Goal: Task Accomplishment & Management: Manage account settings

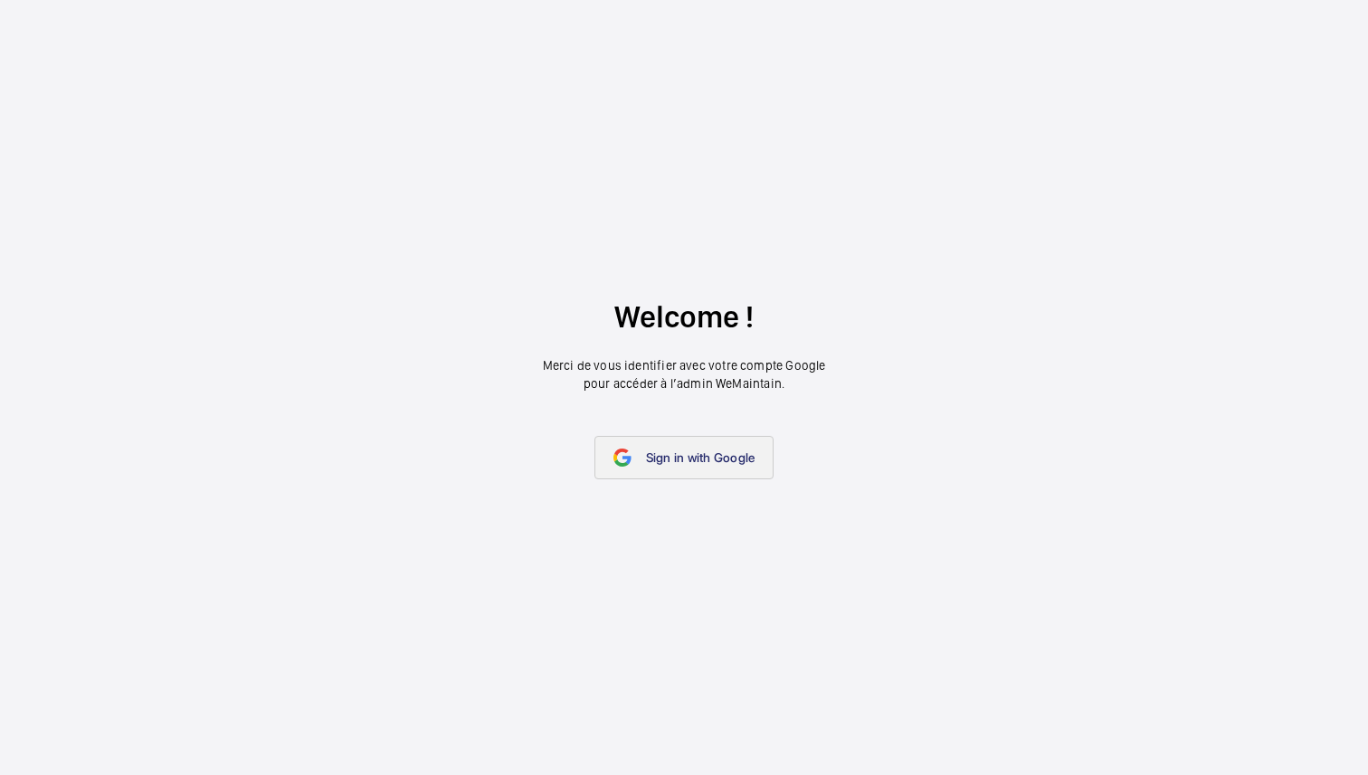
click at [693, 460] on span "Sign in with Google" at bounding box center [700, 457] width 109 height 14
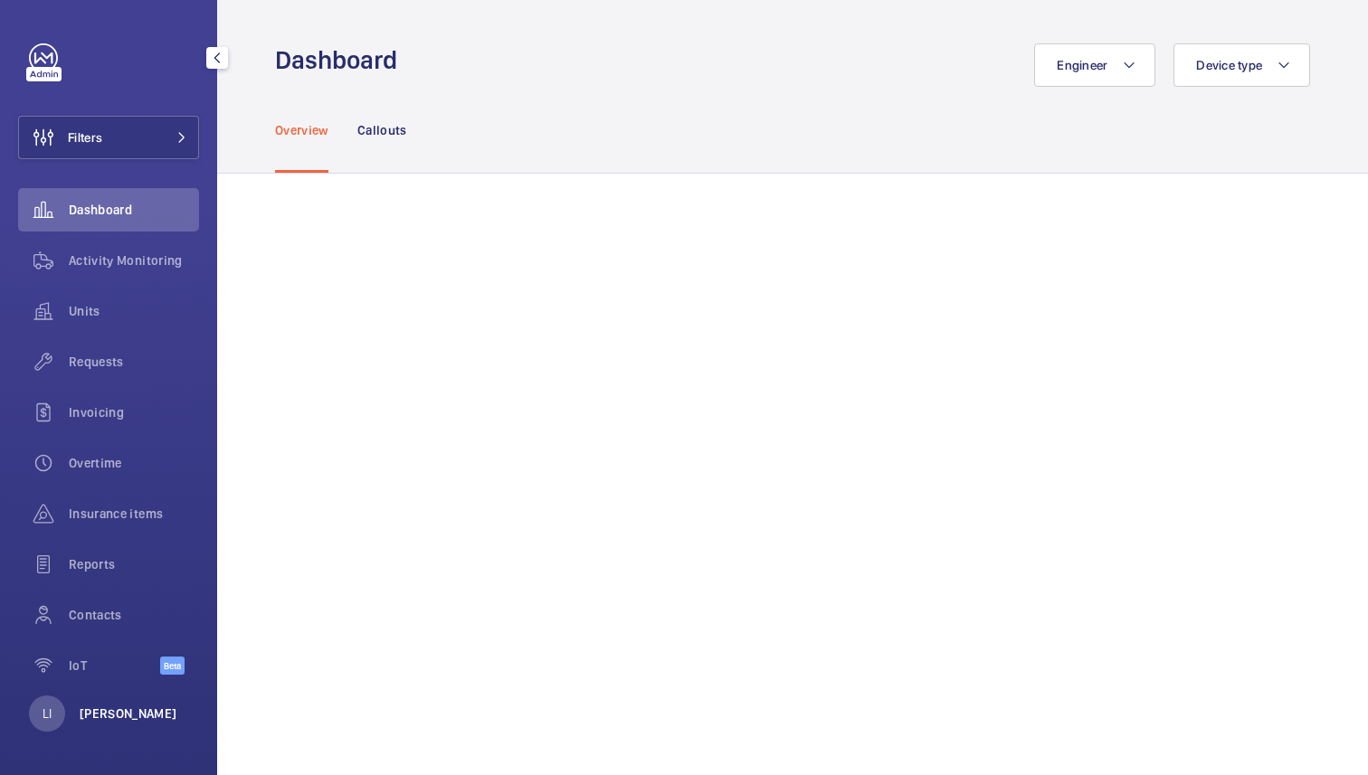
click at [125, 708] on p "Lina Ichiki" at bounding box center [129, 714] width 98 height 18
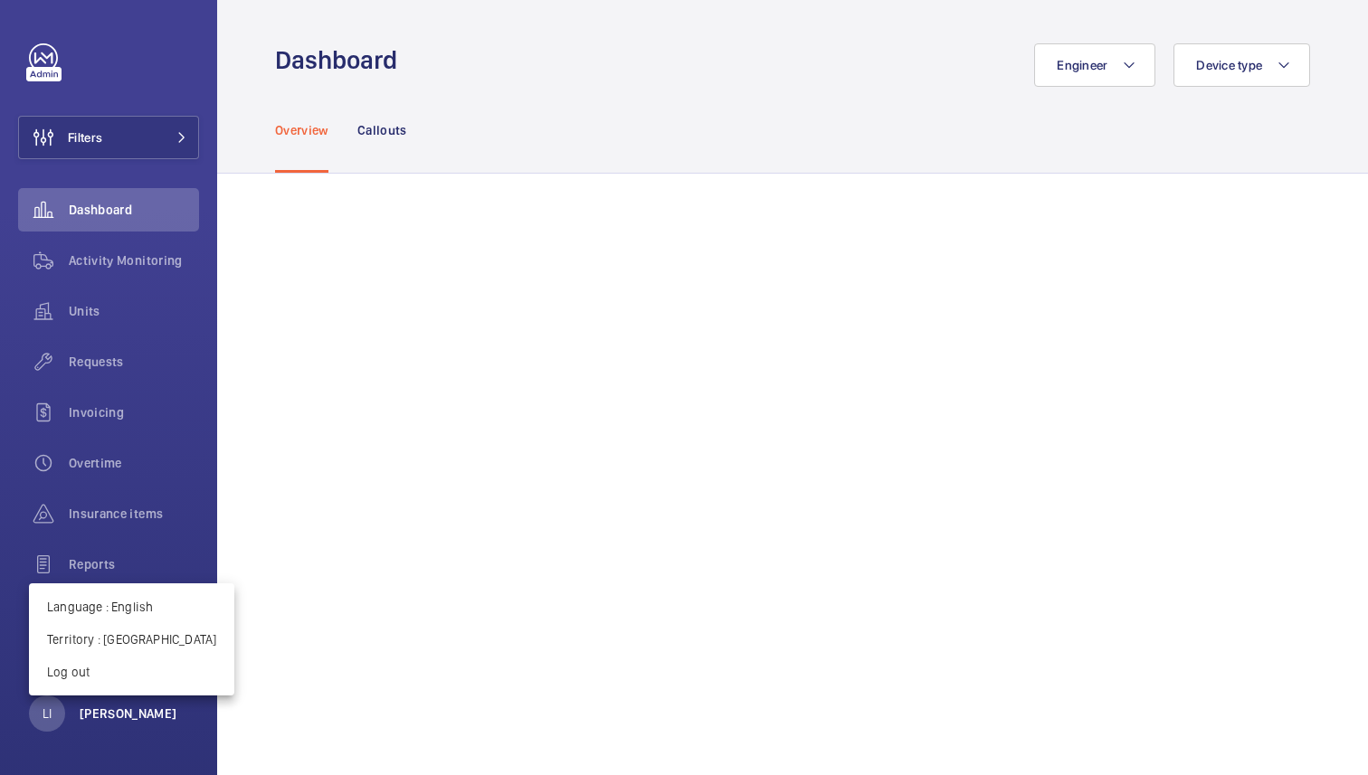
click at [125, 708] on div at bounding box center [684, 387] width 1368 height 775
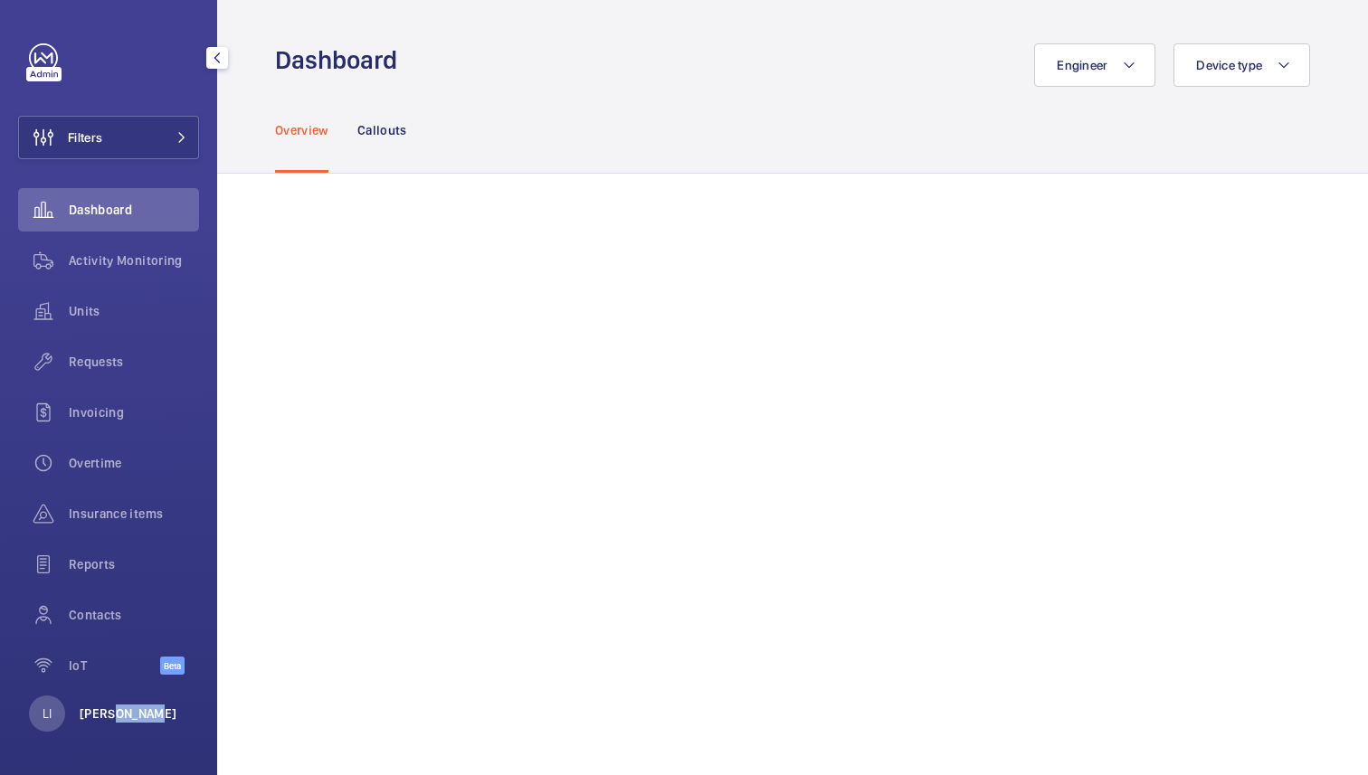
click at [125, 708] on p "Lina Ichiki" at bounding box center [129, 714] width 98 height 18
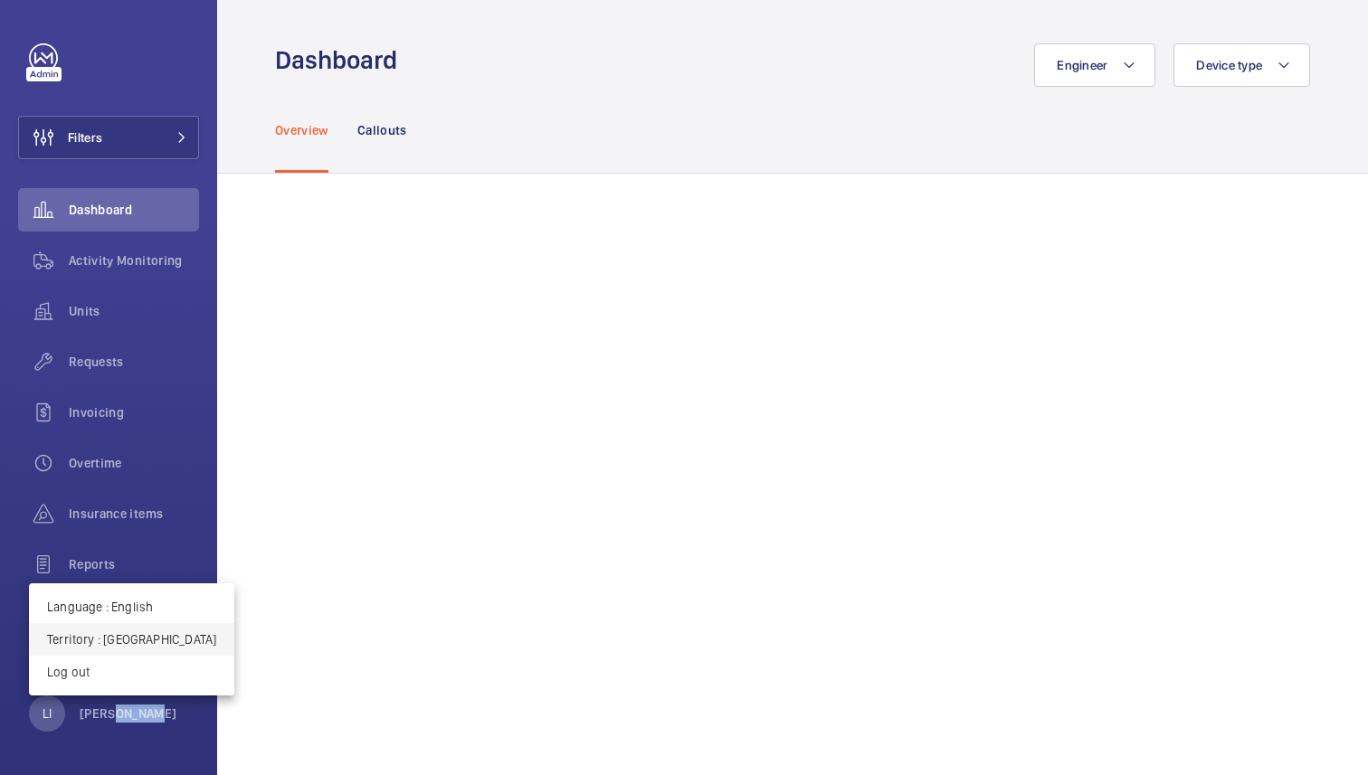
click at [126, 643] on p "Territory : Hong Kong" at bounding box center [131, 639] width 169 height 18
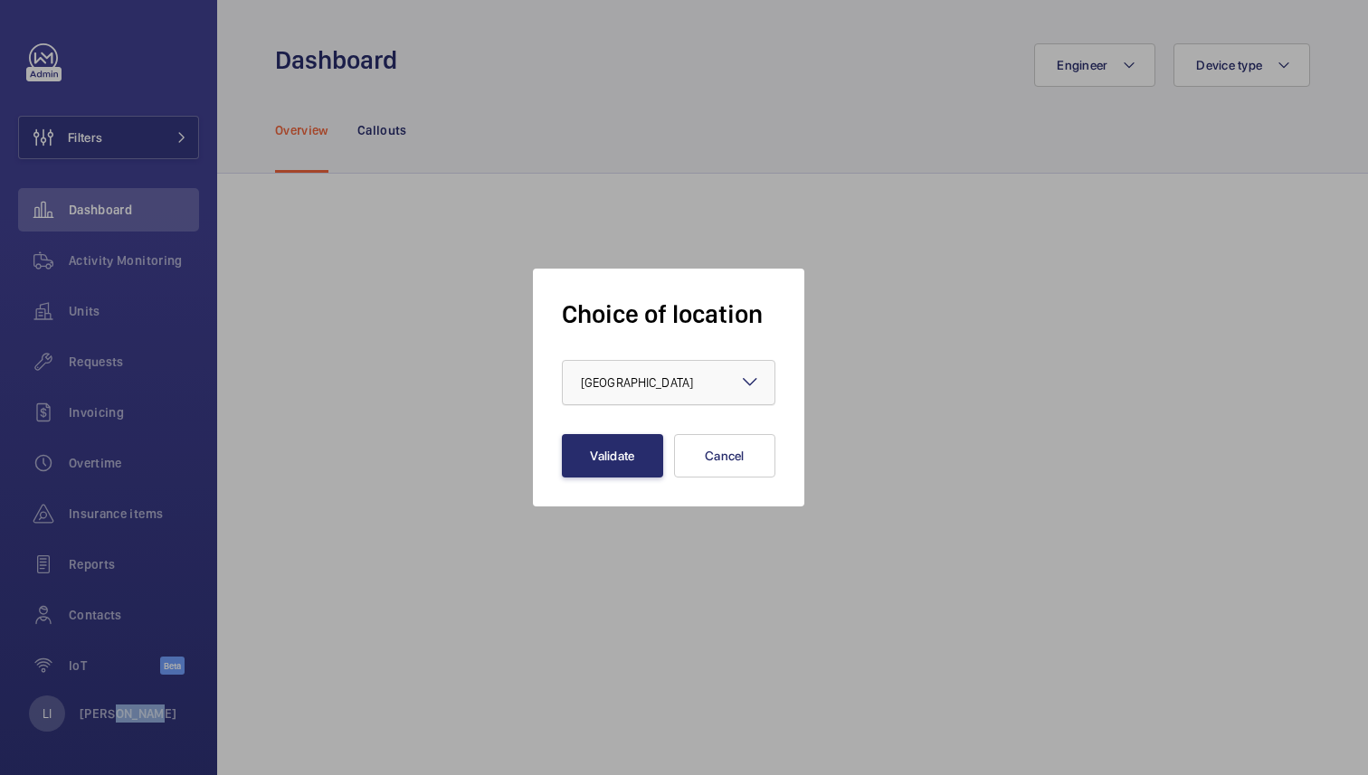
click at [720, 370] on div at bounding box center [669, 382] width 212 height 43
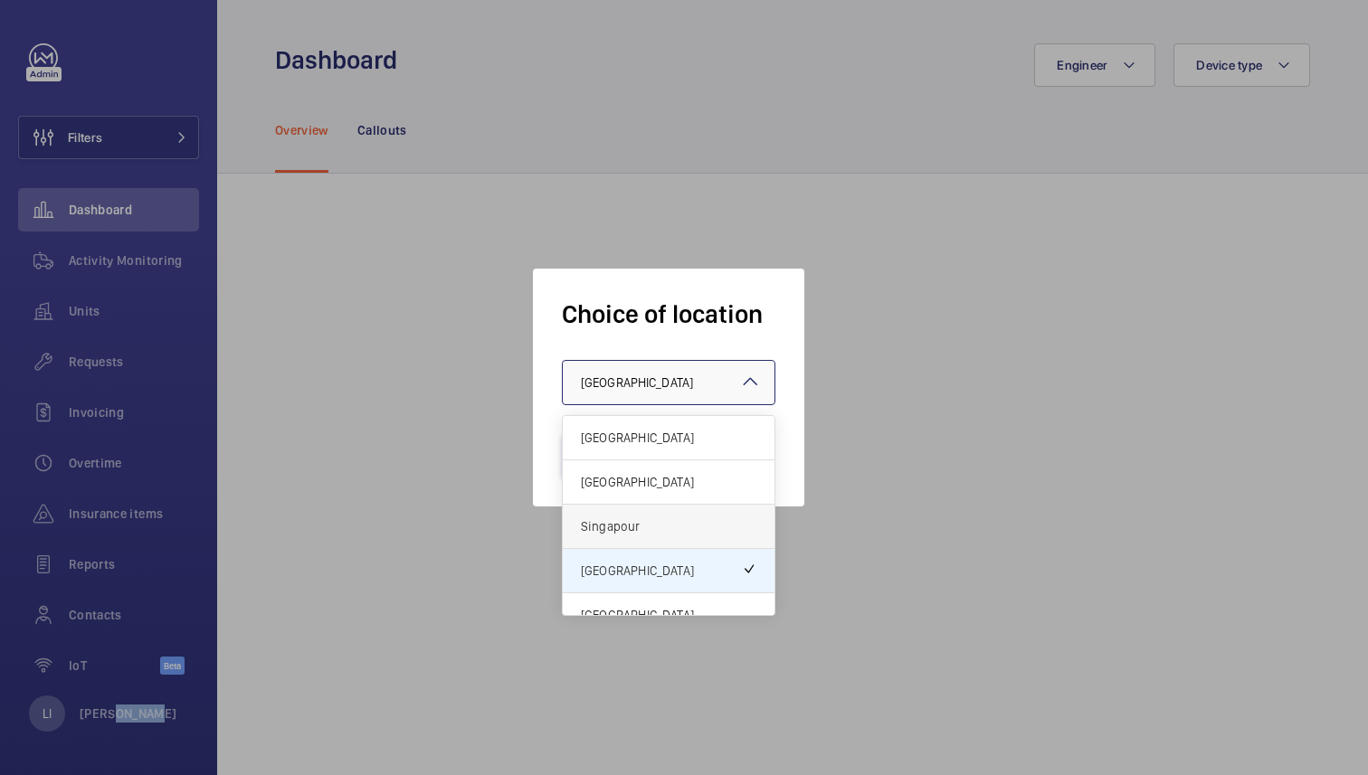
click at [668, 526] on span "Singapour" at bounding box center [668, 526] width 175 height 18
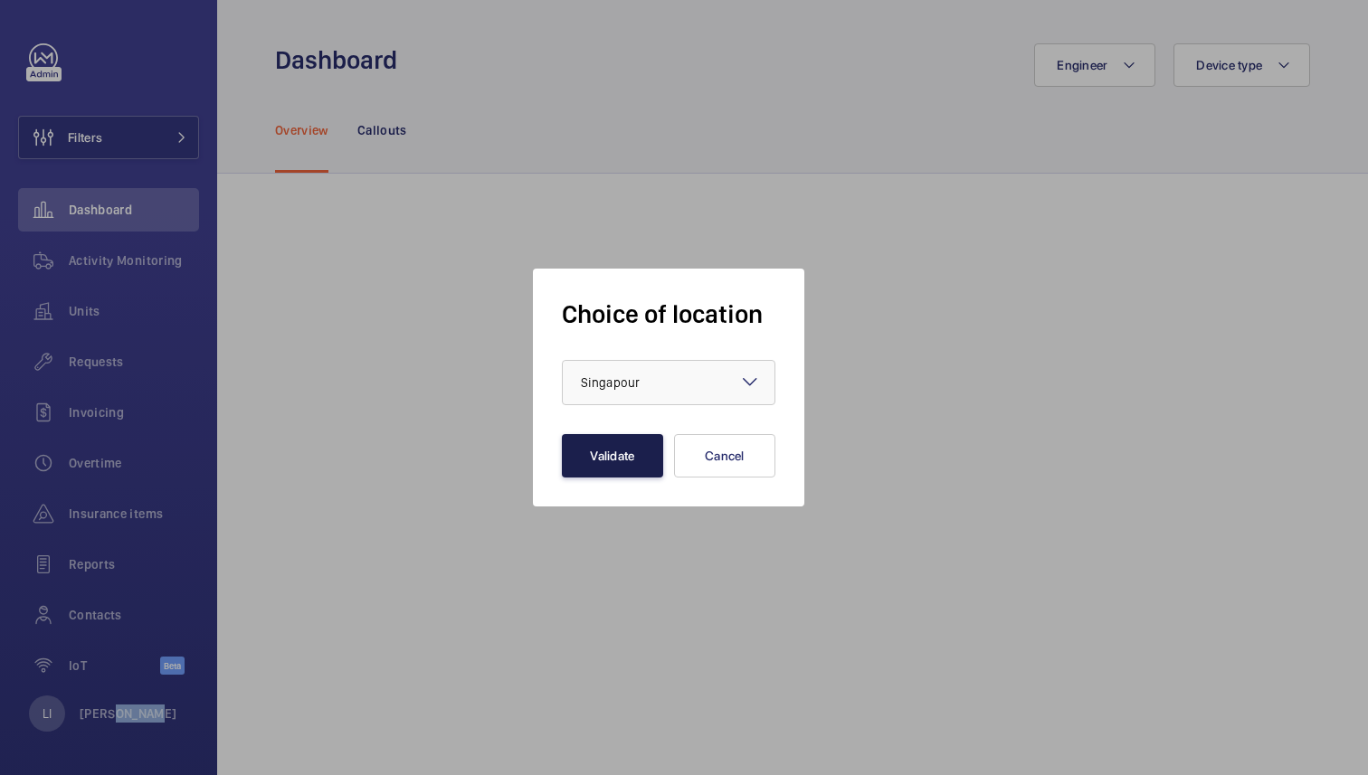
click at [634, 449] on button "Validate" at bounding box center [612, 455] width 101 height 43
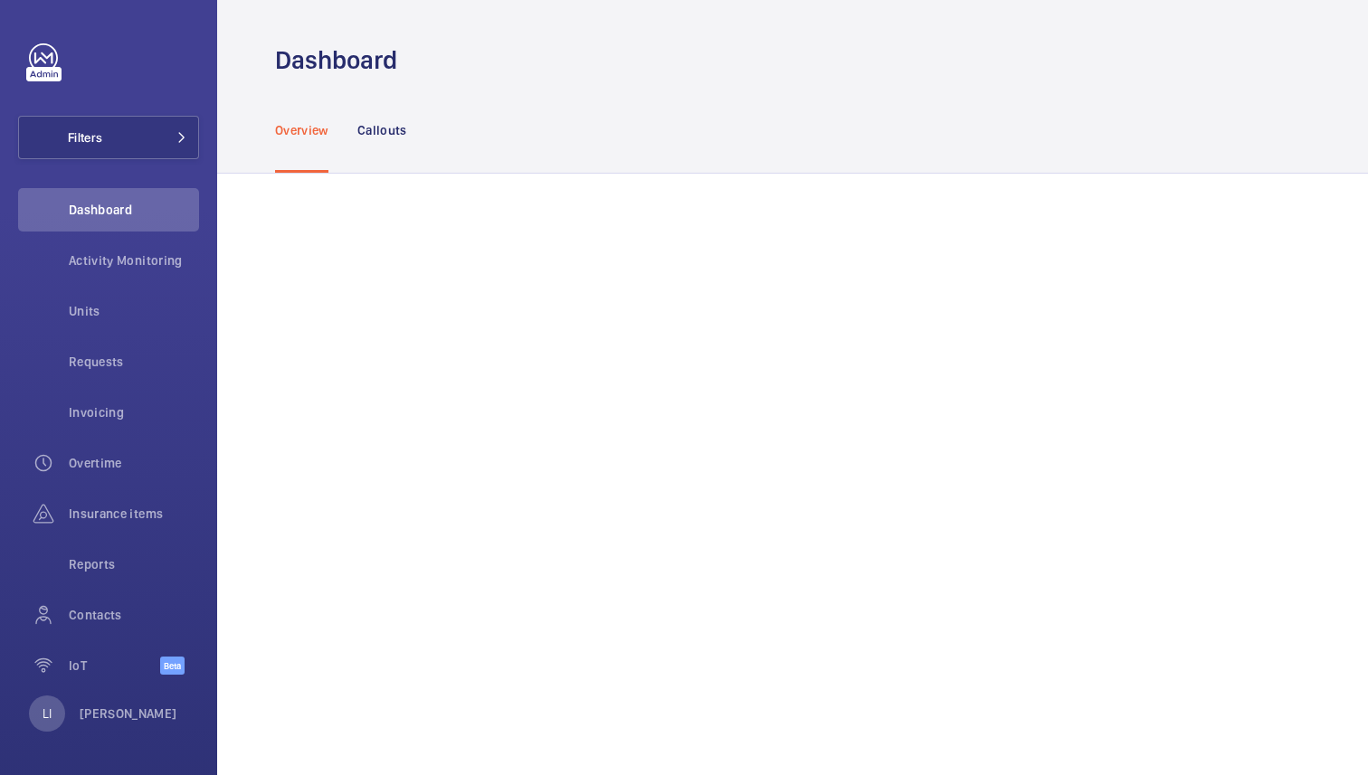
click at [582, 109] on div "Overview Callouts" at bounding box center [792, 130] width 1035 height 86
click at [141, 131] on button "Filters" at bounding box center [108, 137] width 181 height 43
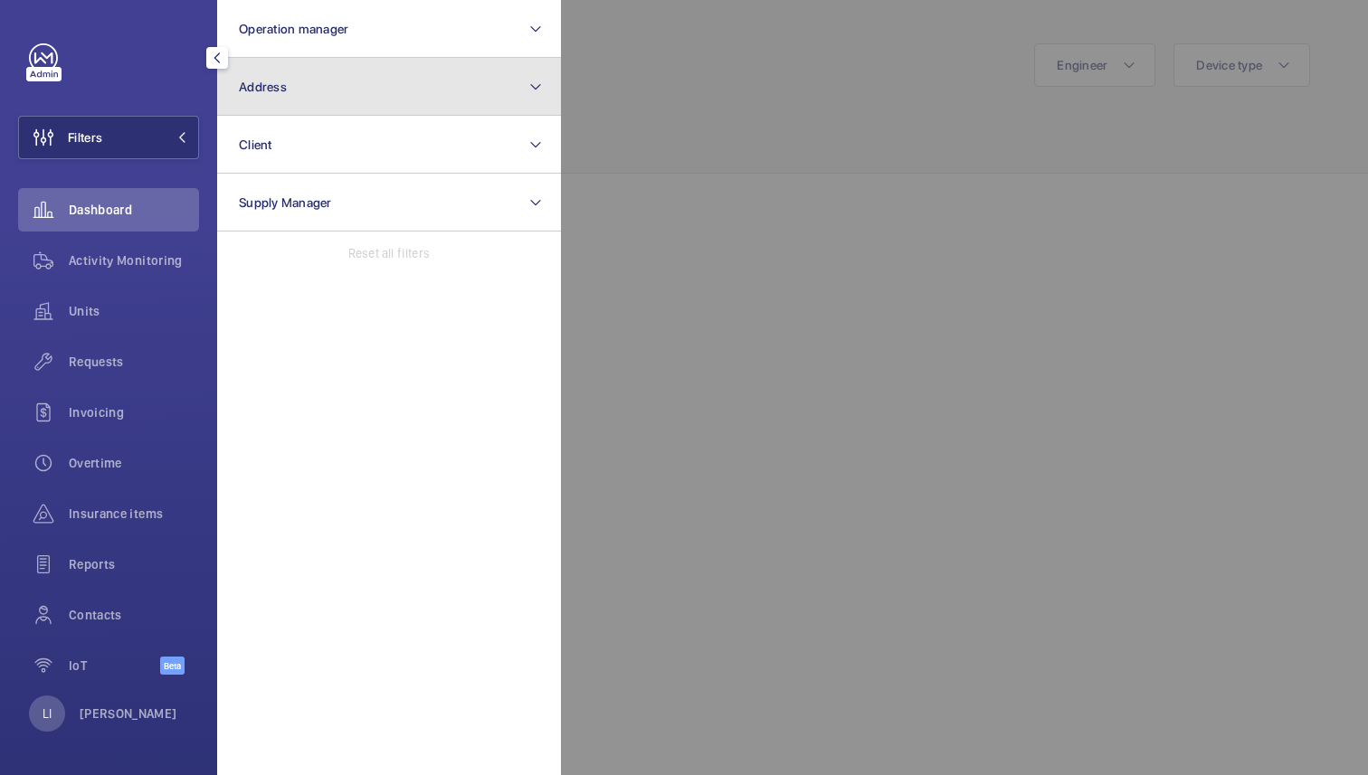
click at [327, 83] on button "Address" at bounding box center [389, 87] width 344 height 58
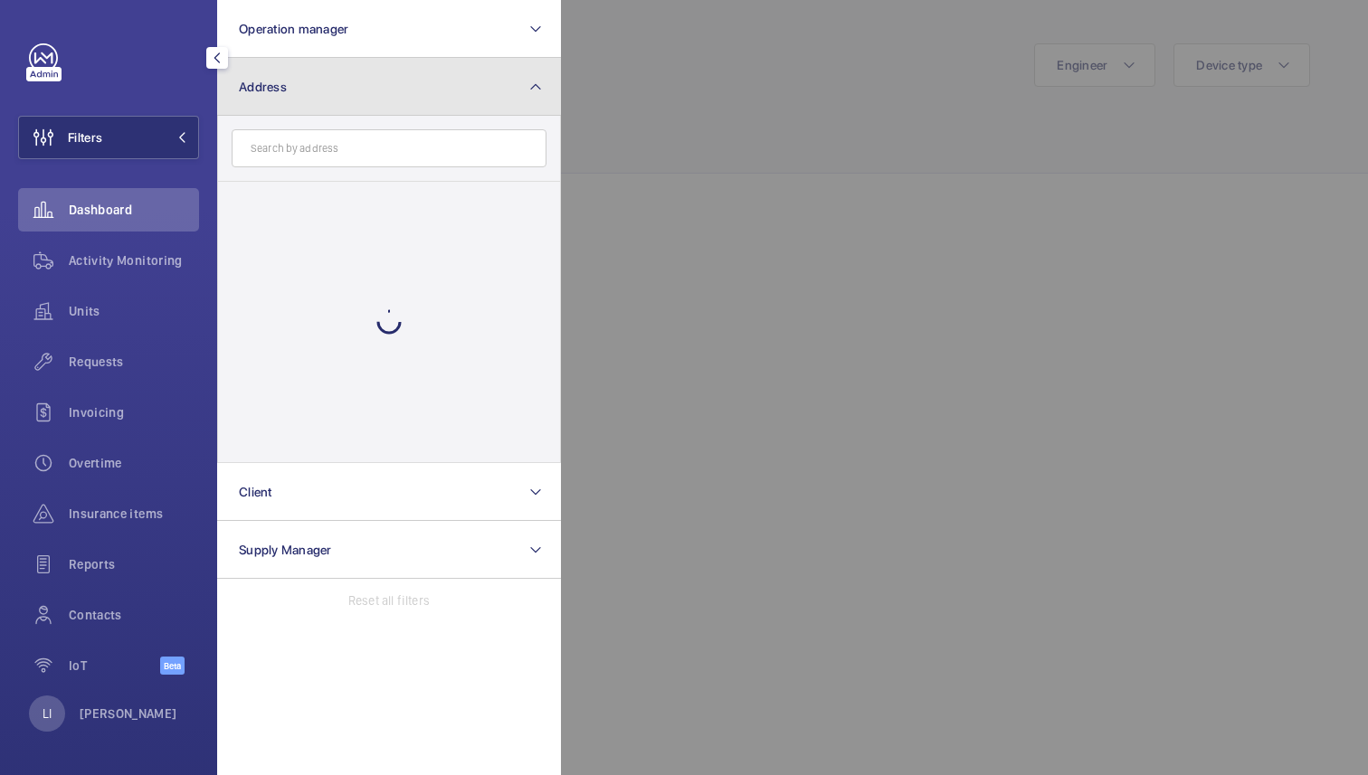
click at [317, 105] on button "Address" at bounding box center [389, 87] width 344 height 58
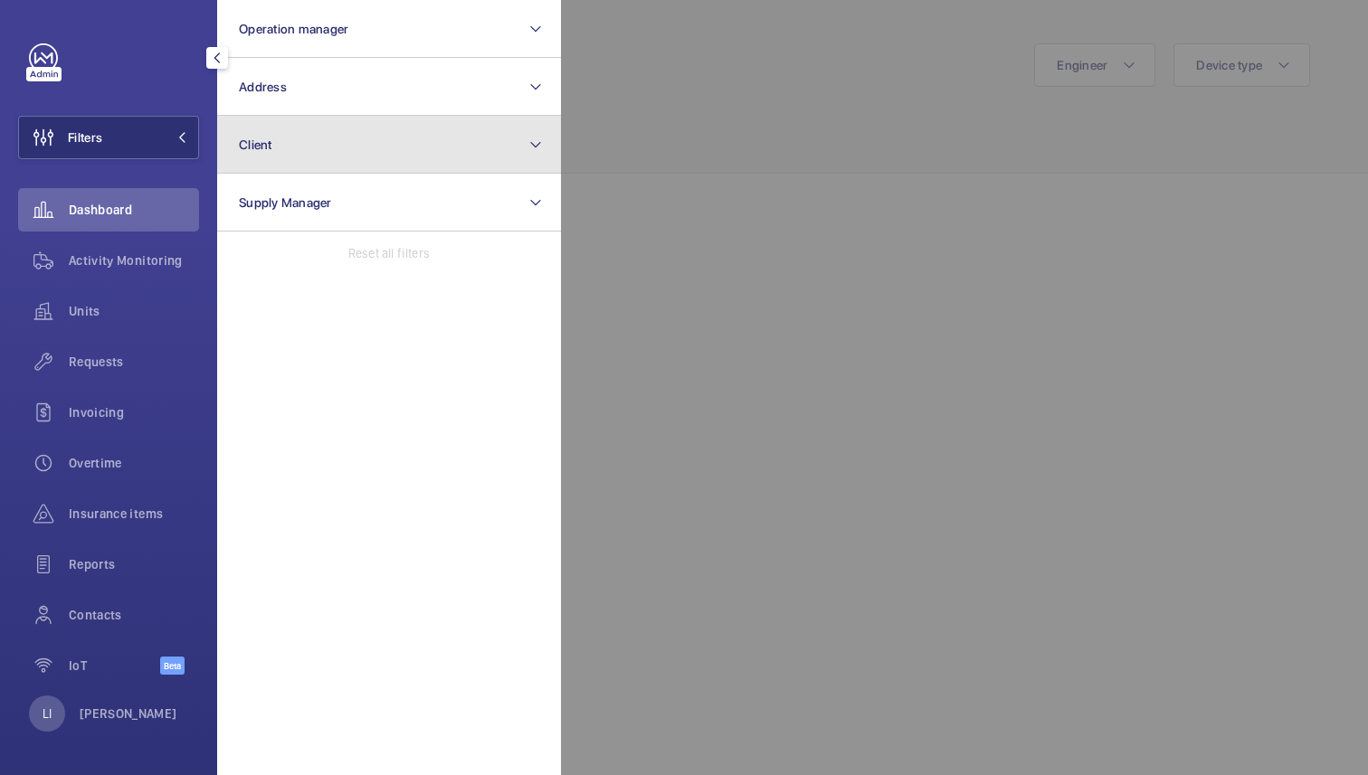
click at [322, 142] on button "Client" at bounding box center [389, 145] width 344 height 58
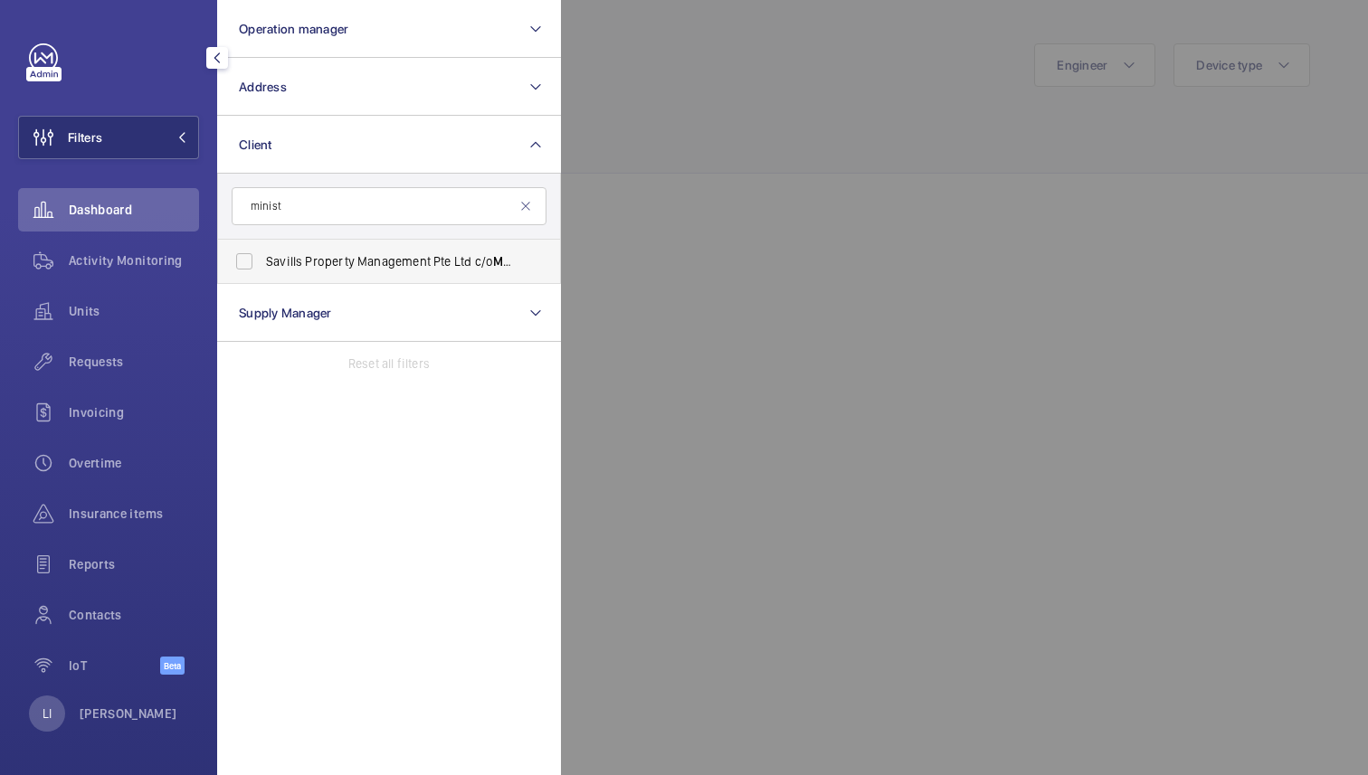
type input "minist"
click at [351, 256] on span "Savills Property Management Pte Ltd c/o Minist ry of Foreign Affairs" at bounding box center [390, 261] width 249 height 18
click at [262, 256] on input "Savills Property Management Pte Ltd c/o Minist ry of Foreign Affairs" at bounding box center [244, 261] width 36 height 36
checkbox input "true"
click at [834, 191] on div at bounding box center [1245, 387] width 1368 height 775
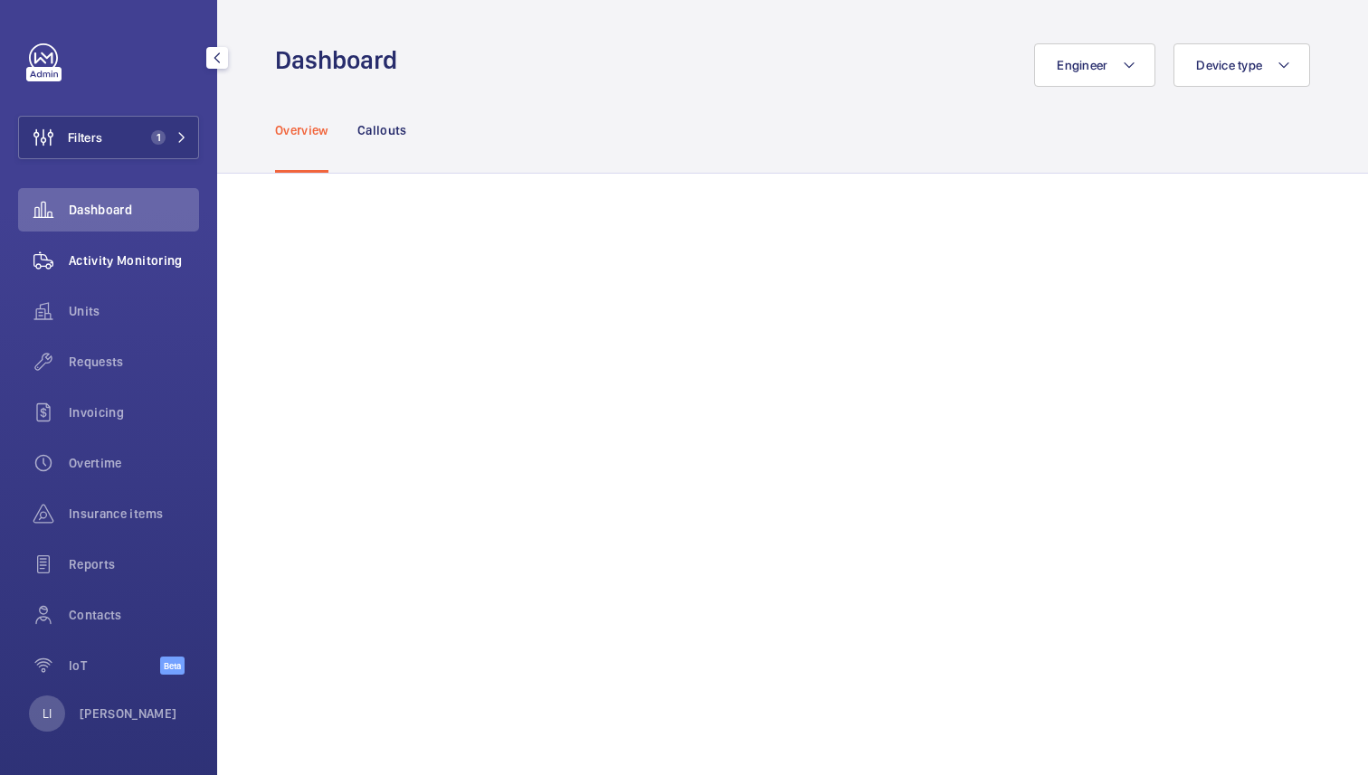
click at [120, 261] on span "Activity Monitoring" at bounding box center [134, 260] width 130 height 18
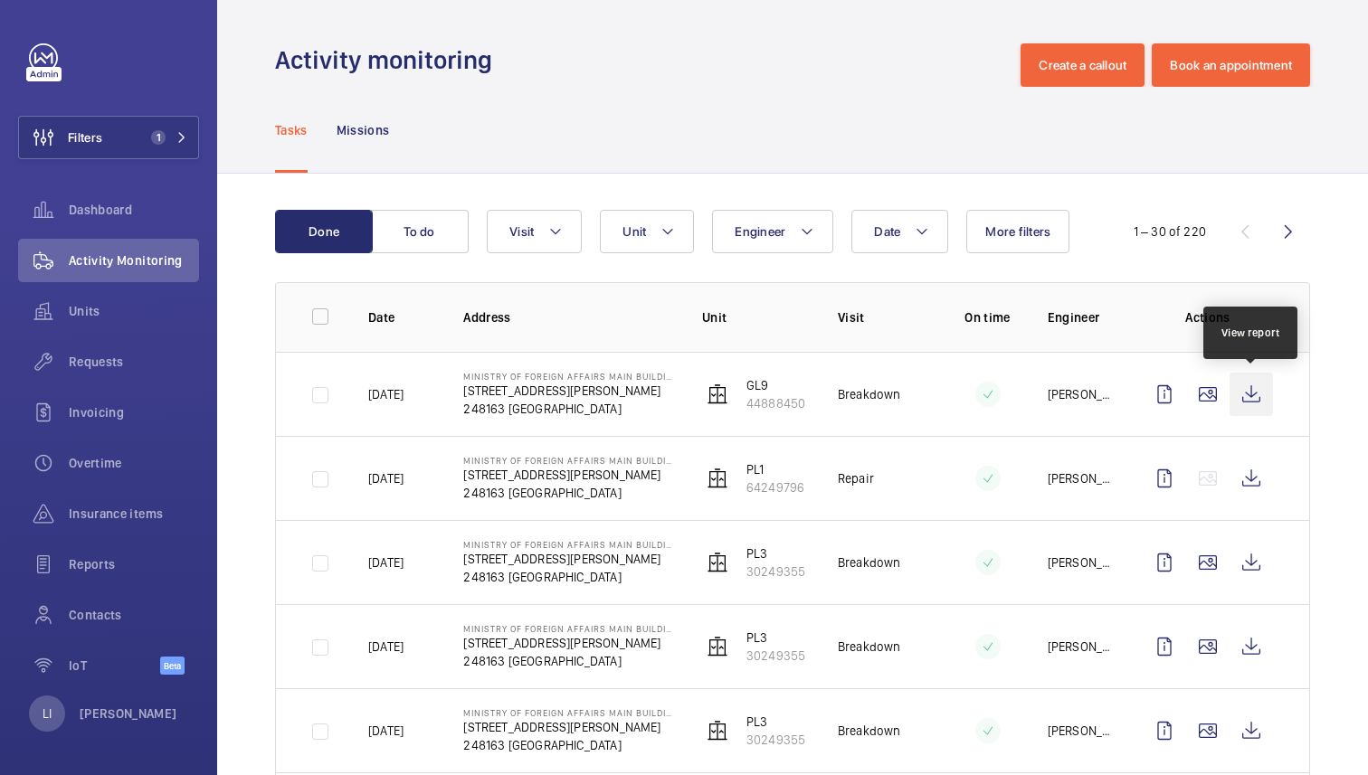
click at [1253, 395] on wm-front-icon-button at bounding box center [1250, 394] width 43 height 43
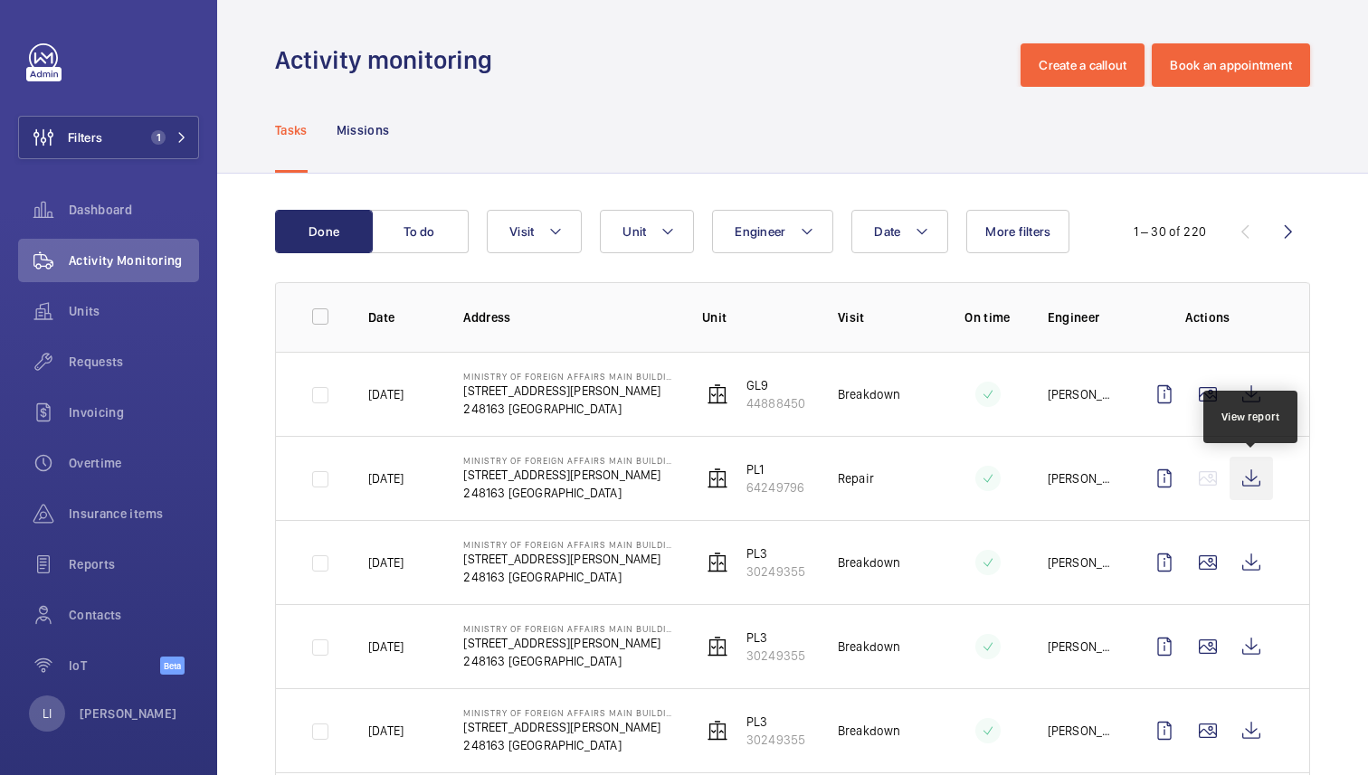
click at [1255, 482] on wm-front-icon-button at bounding box center [1250, 478] width 43 height 43
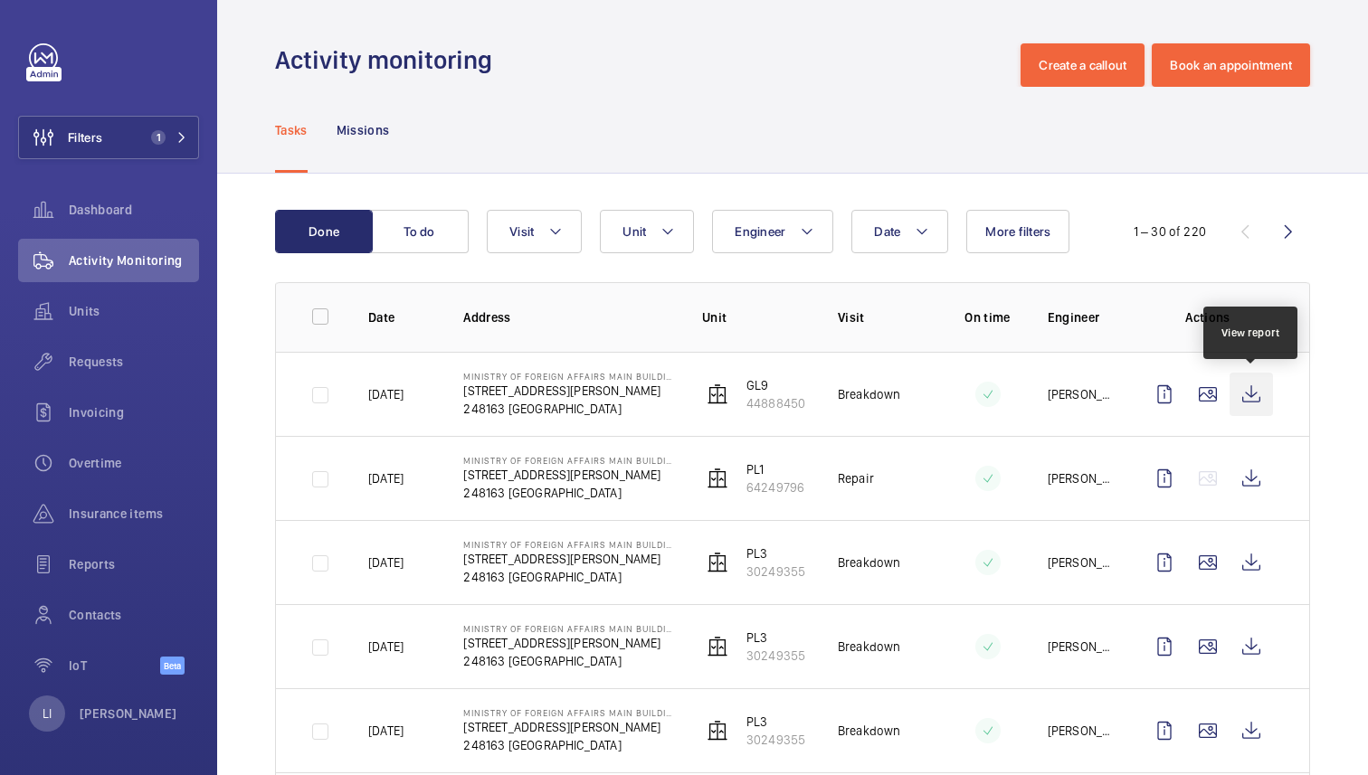
click at [1251, 400] on wm-front-icon-button at bounding box center [1250, 394] width 43 height 43
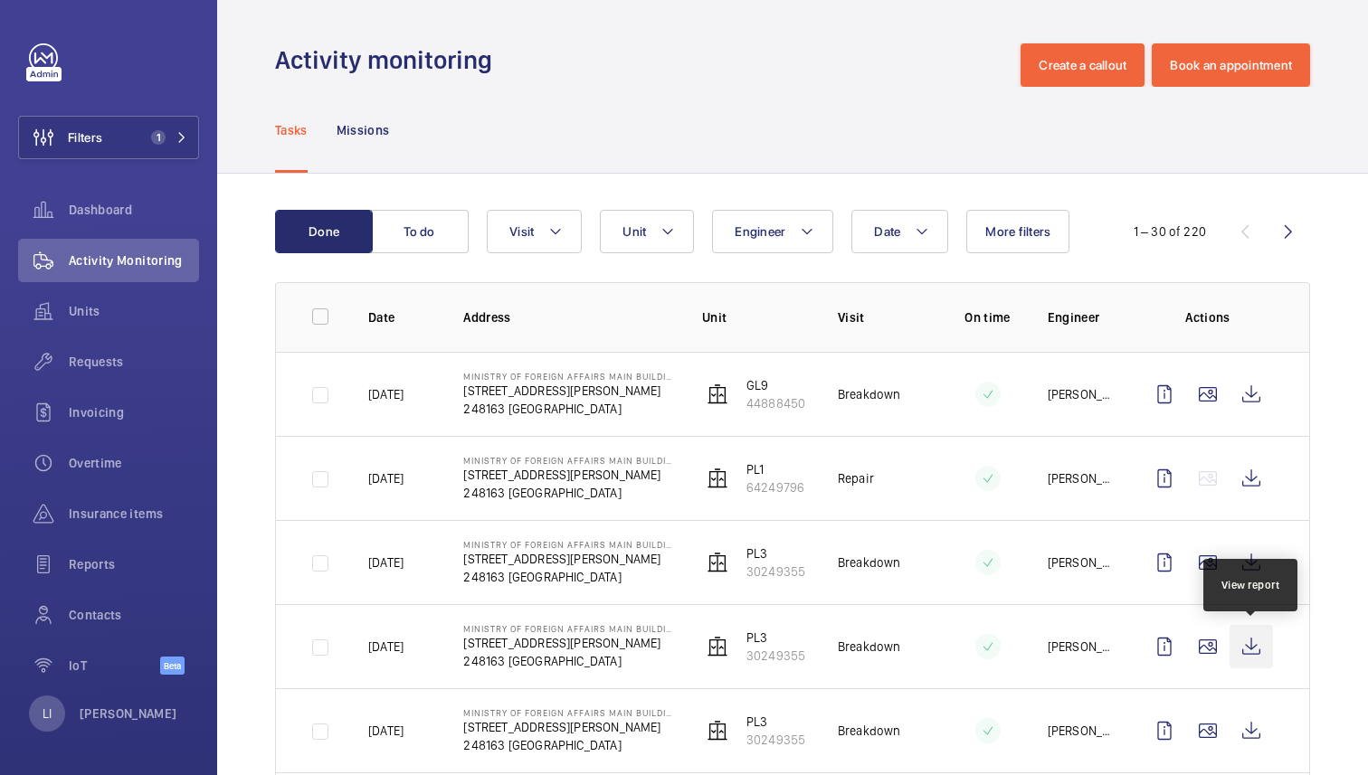
click at [1262, 646] on wm-front-icon-button at bounding box center [1250, 646] width 43 height 43
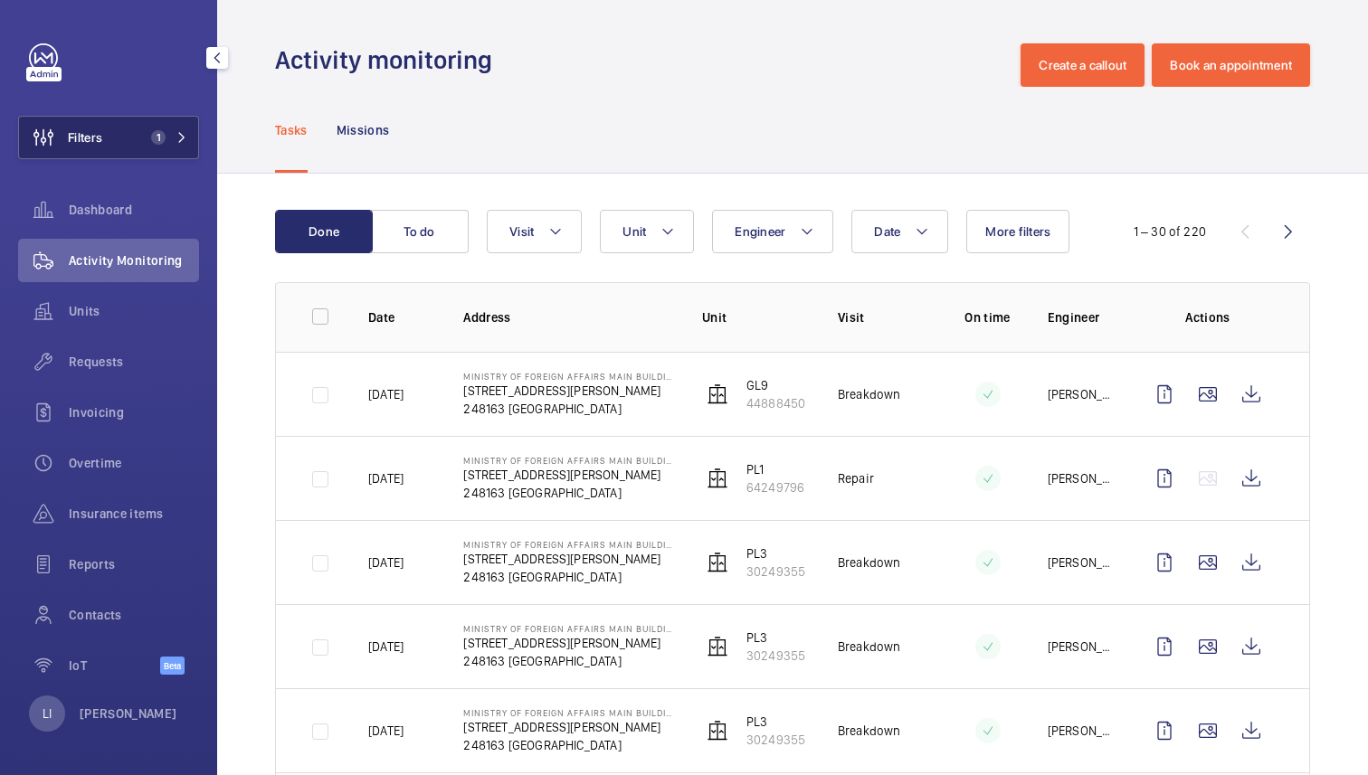
click at [136, 135] on button "Filters 1" at bounding box center [108, 137] width 181 height 43
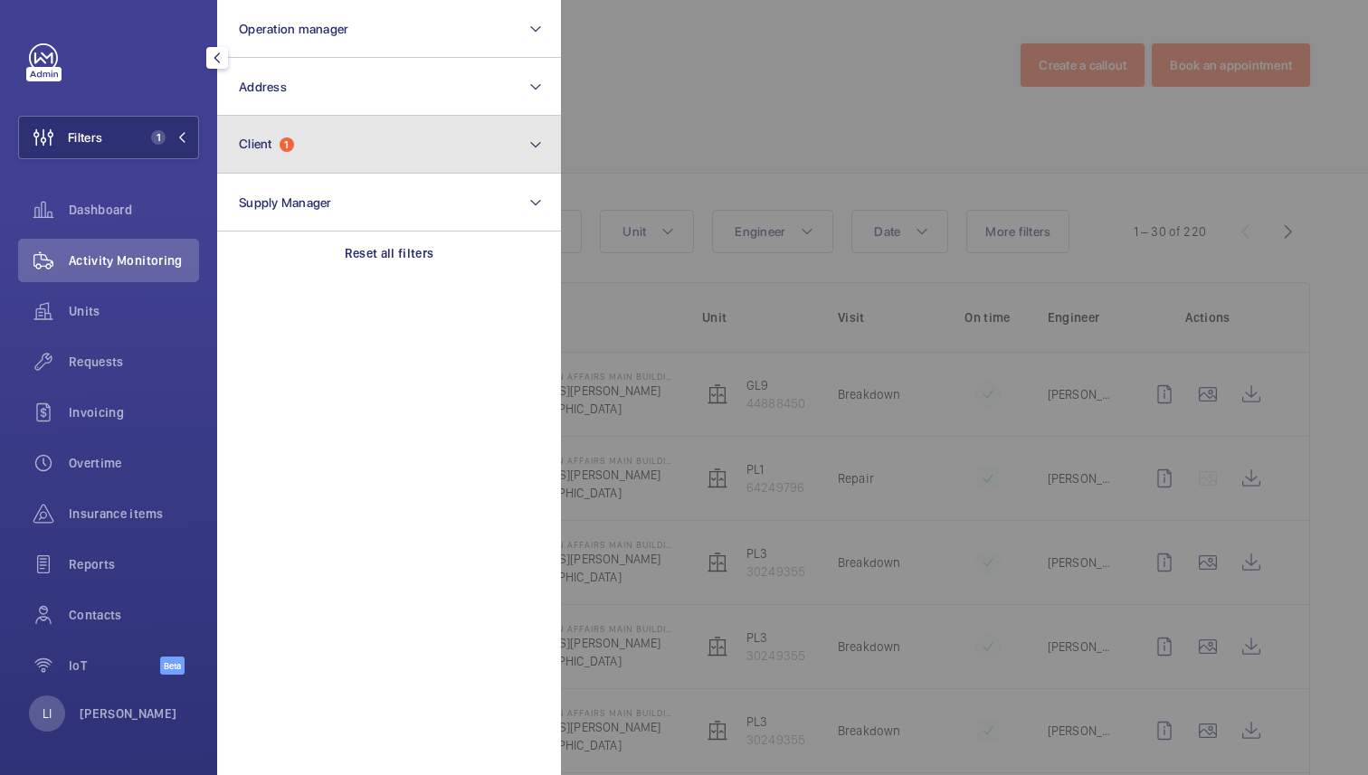
click at [327, 142] on button "Client 1" at bounding box center [389, 145] width 344 height 58
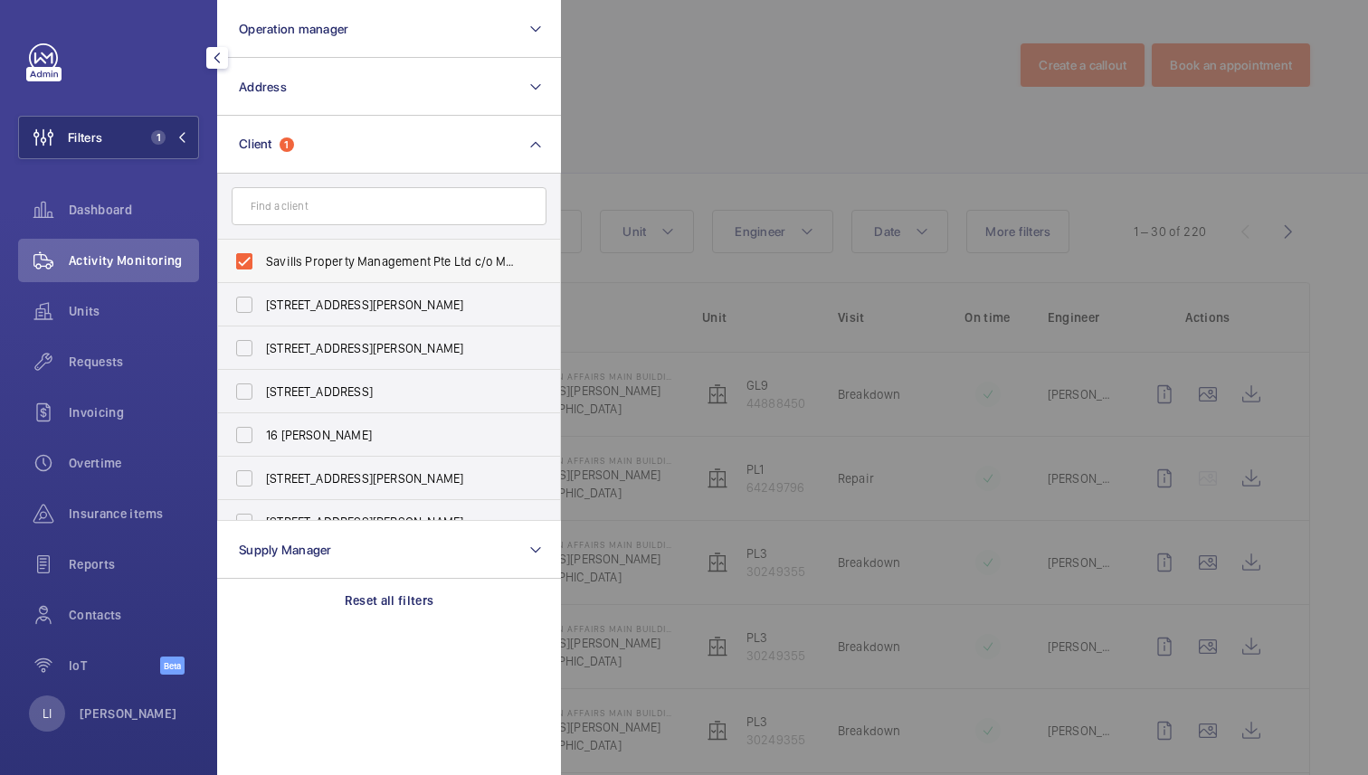
click at [260, 262] on label "Savills Property Management Pte Ltd c/o Ministry of Foreign Affairs" at bounding box center [375, 261] width 315 height 43
click at [260, 262] on input "Savills Property Management Pte Ltd c/o Ministry of Foreign Affairs" at bounding box center [244, 261] width 36 height 36
checkbox input "false"
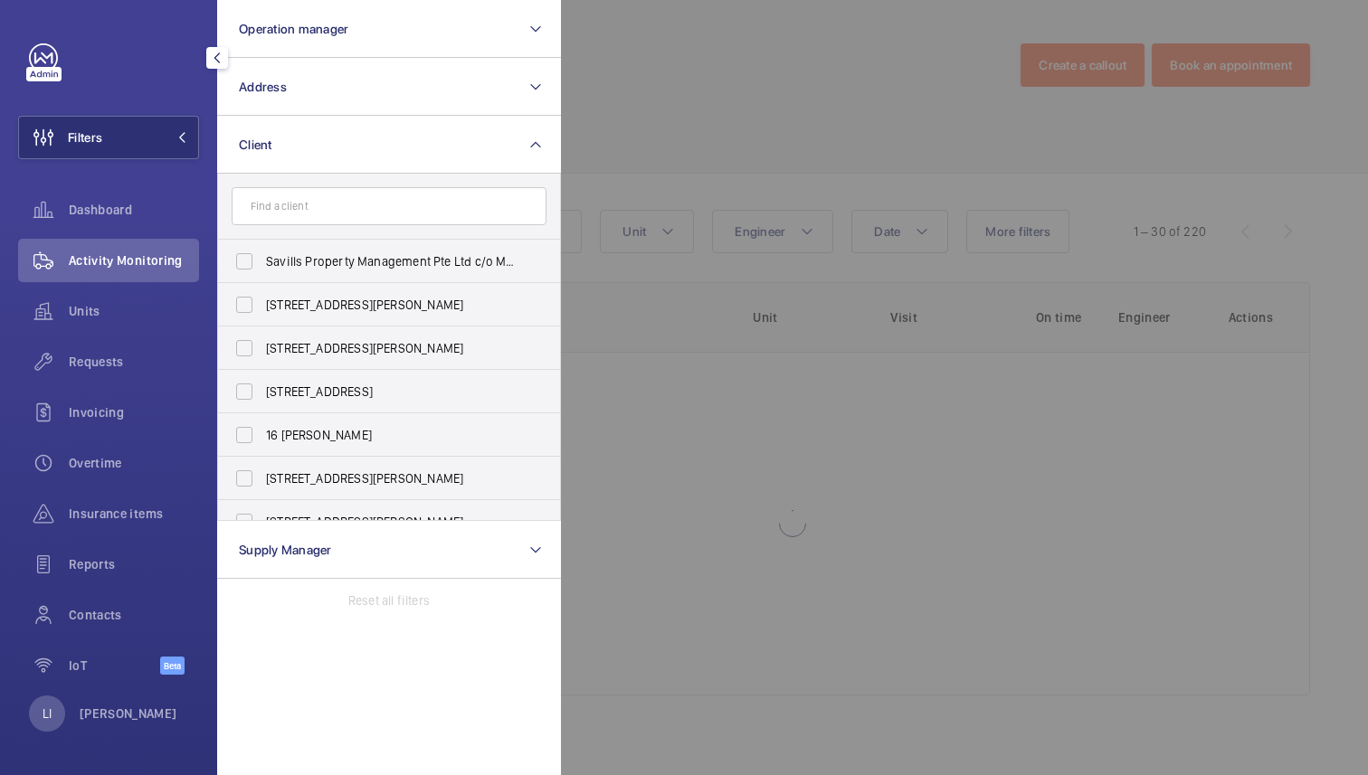
click at [737, 134] on div at bounding box center [1245, 387] width 1368 height 775
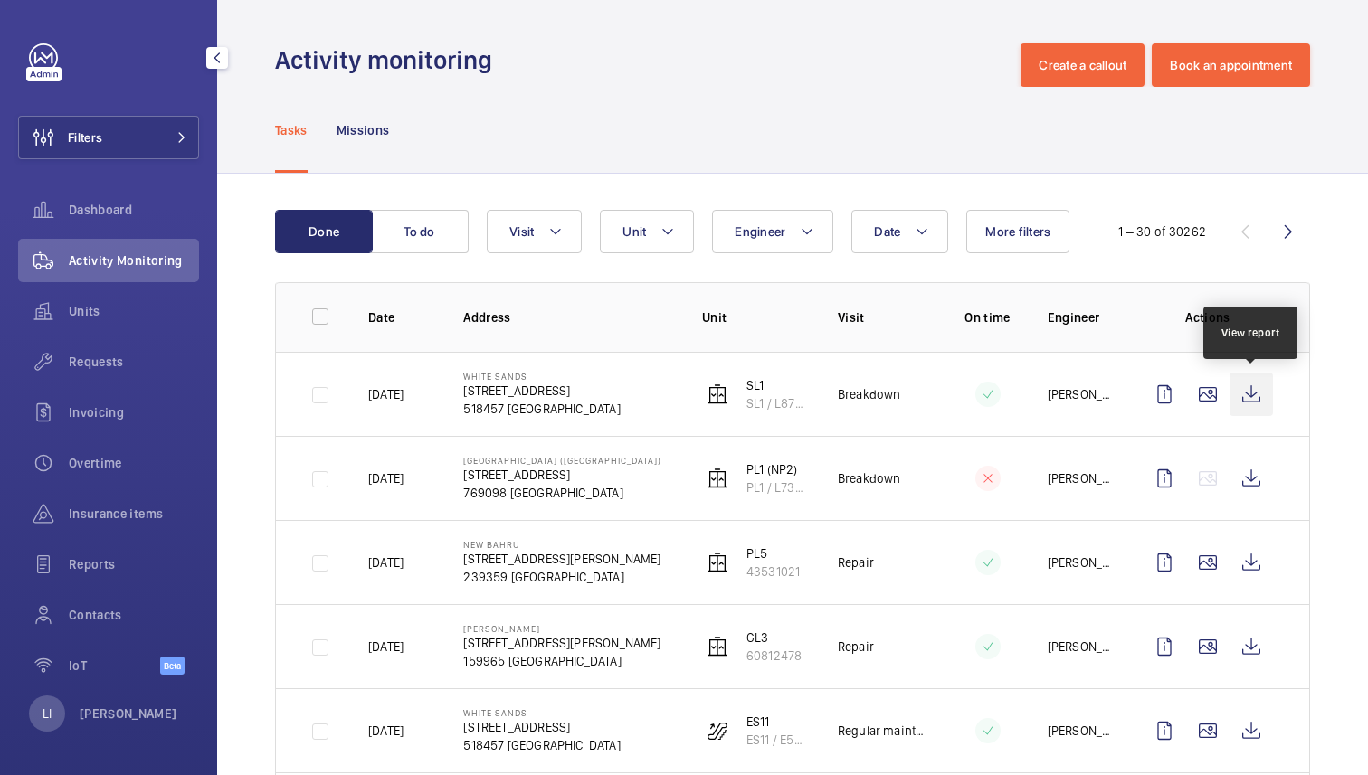
click at [1256, 388] on wm-front-icon-button at bounding box center [1250, 394] width 43 height 43
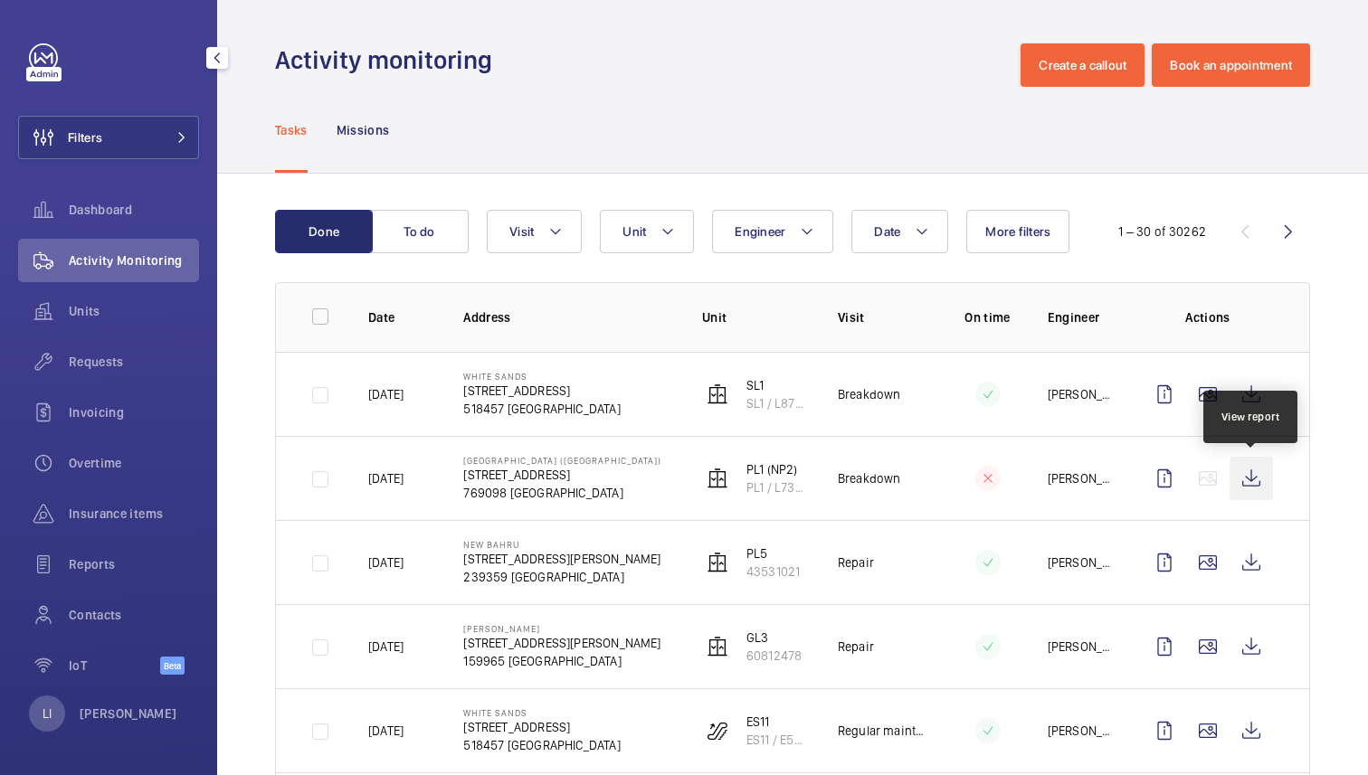
click at [1248, 478] on wm-front-icon-button at bounding box center [1250, 478] width 43 height 43
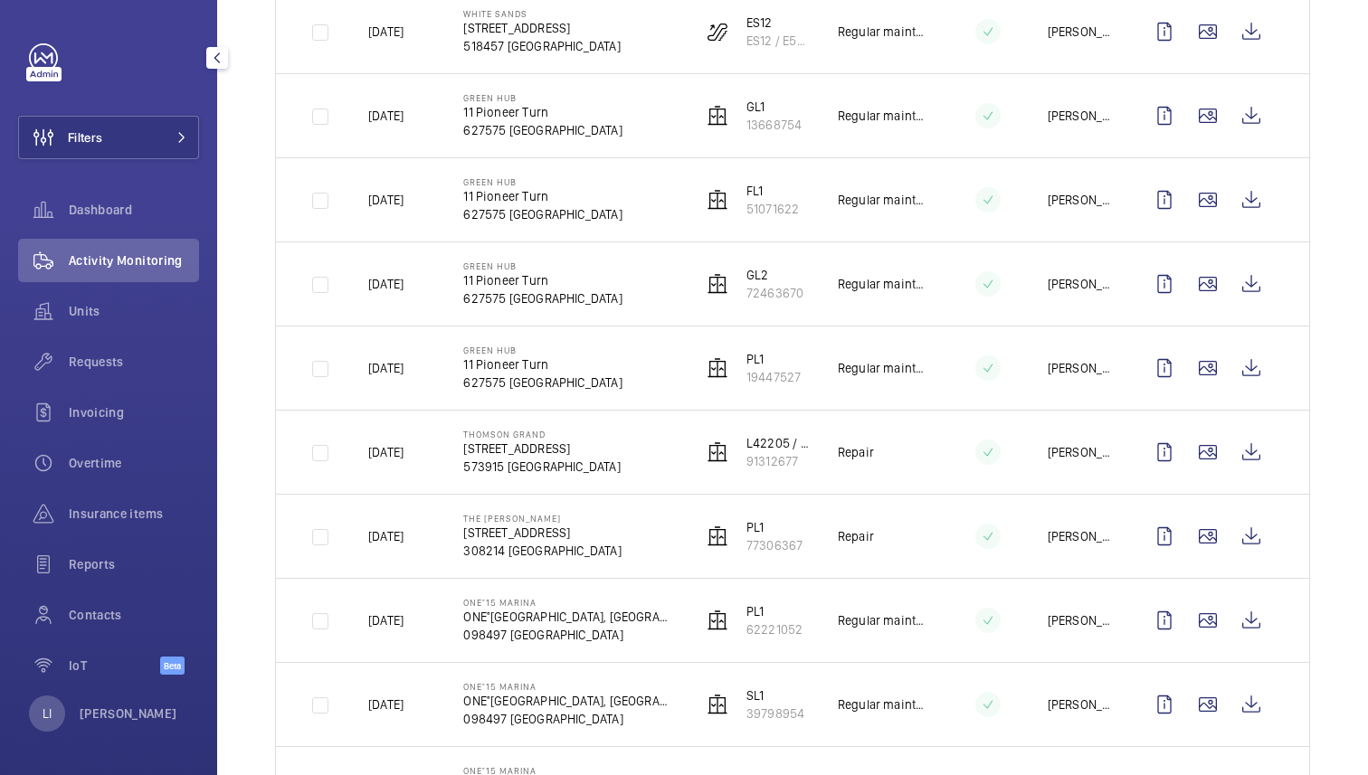
scroll to position [951, 0]
click at [1251, 537] on wm-front-icon-button at bounding box center [1250, 537] width 43 height 43
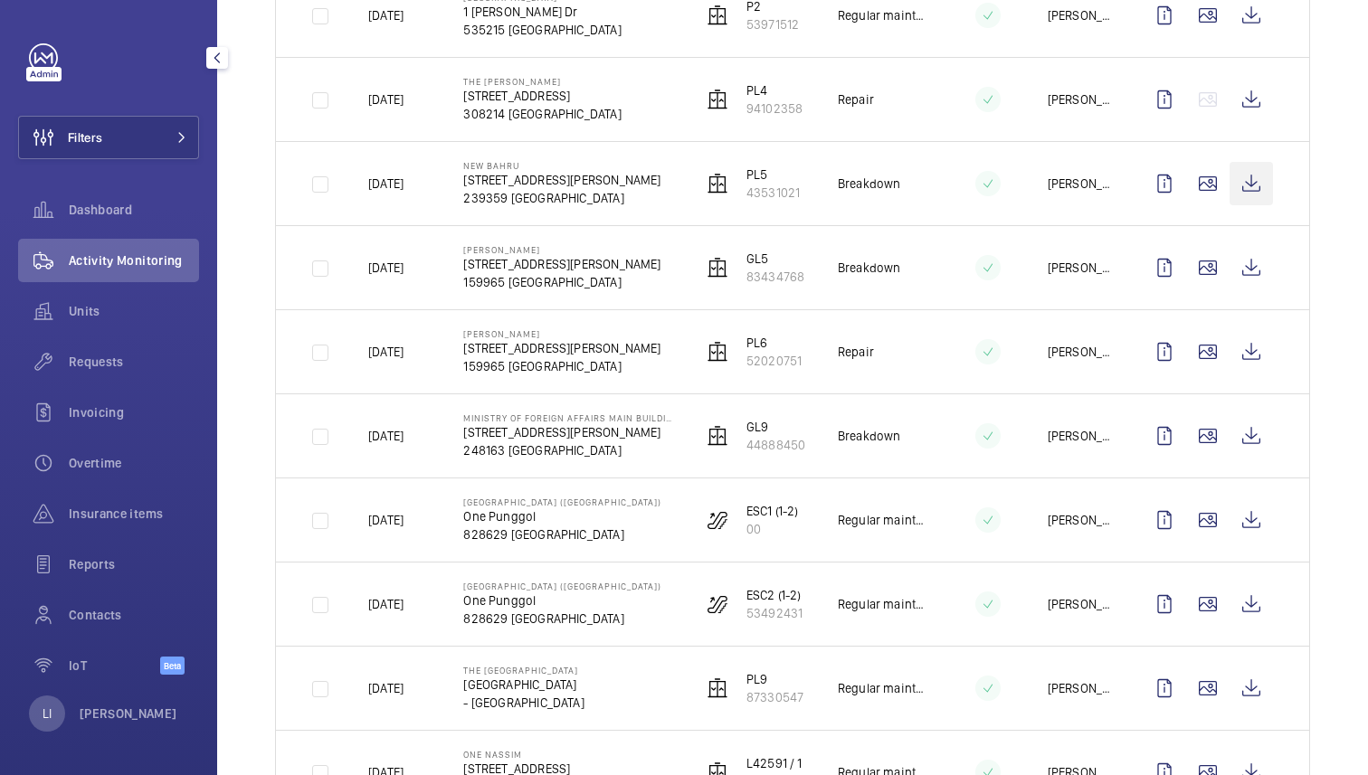
scroll to position [2067, 0]
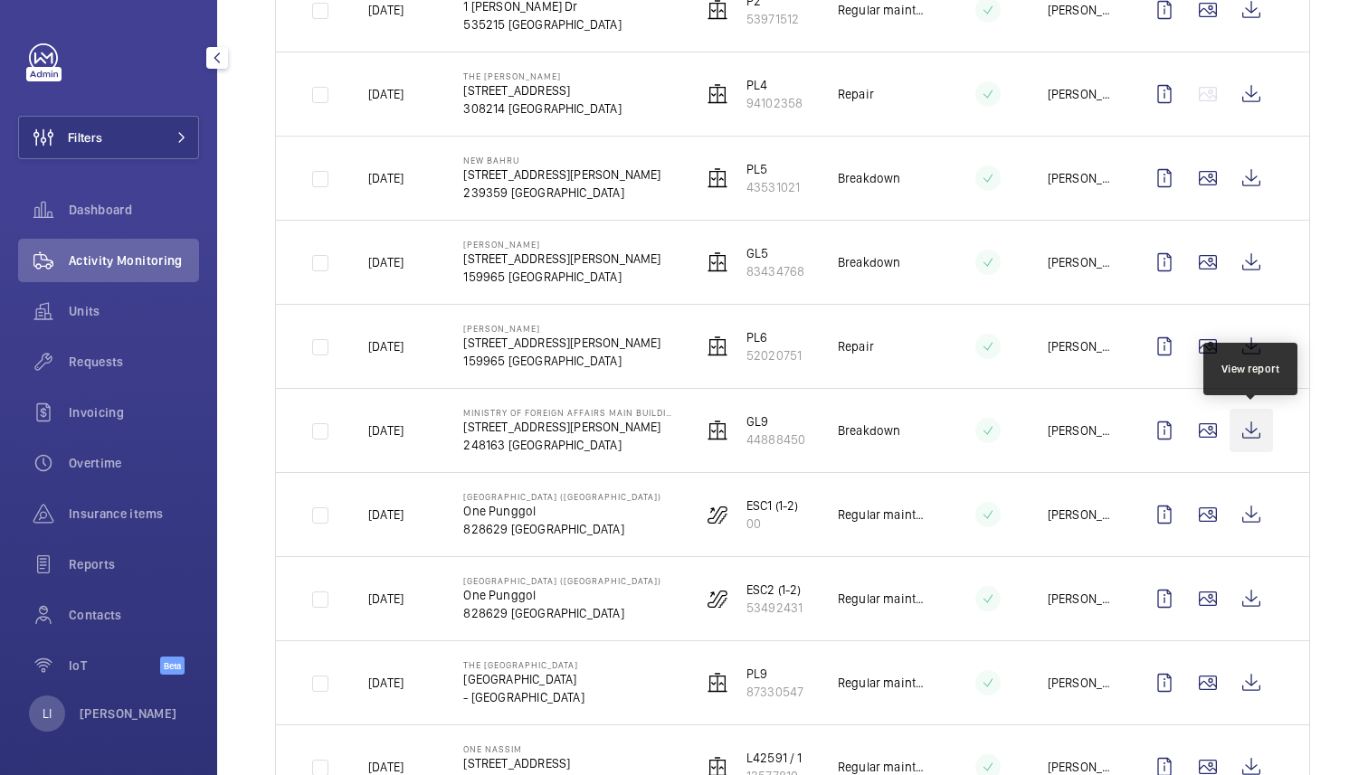
click at [1243, 430] on wm-front-icon-button at bounding box center [1250, 430] width 43 height 43
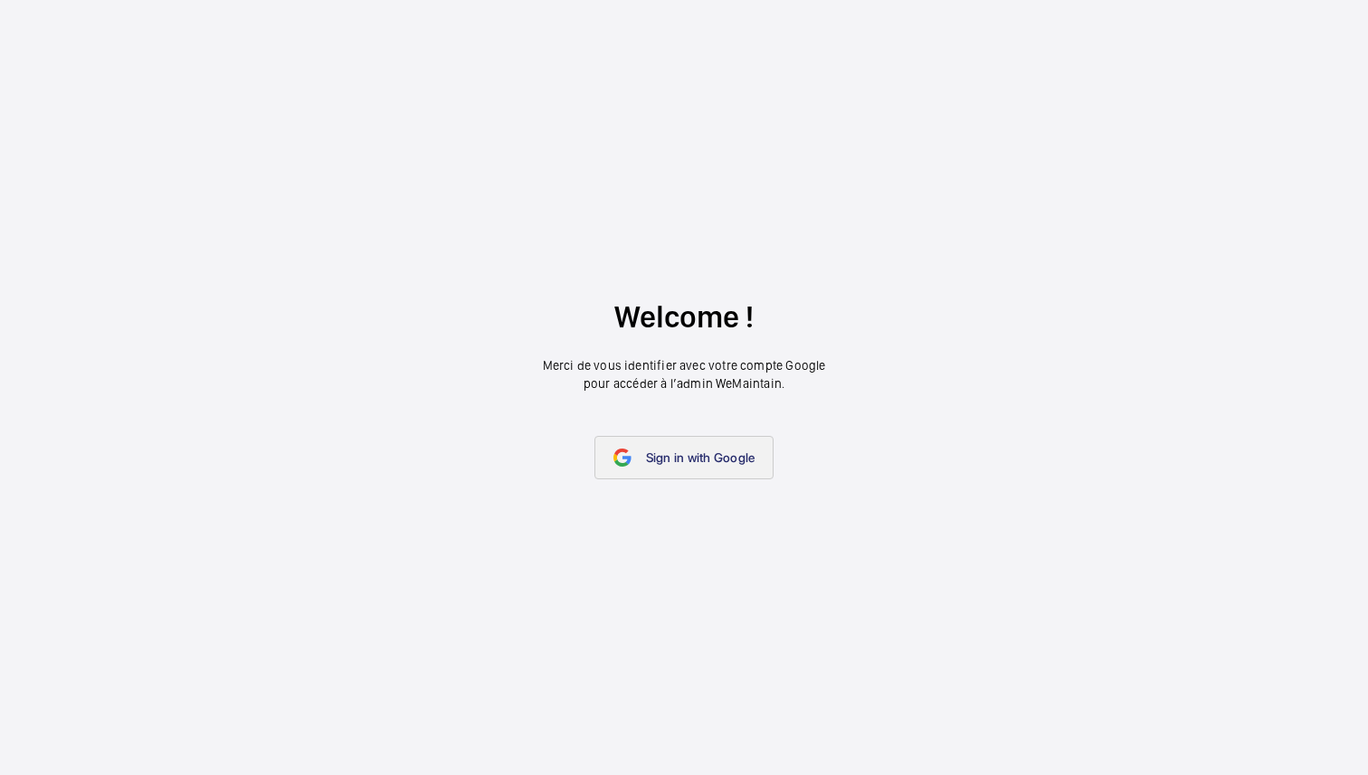
click at [709, 451] on span "Sign in with Google" at bounding box center [700, 457] width 109 height 14
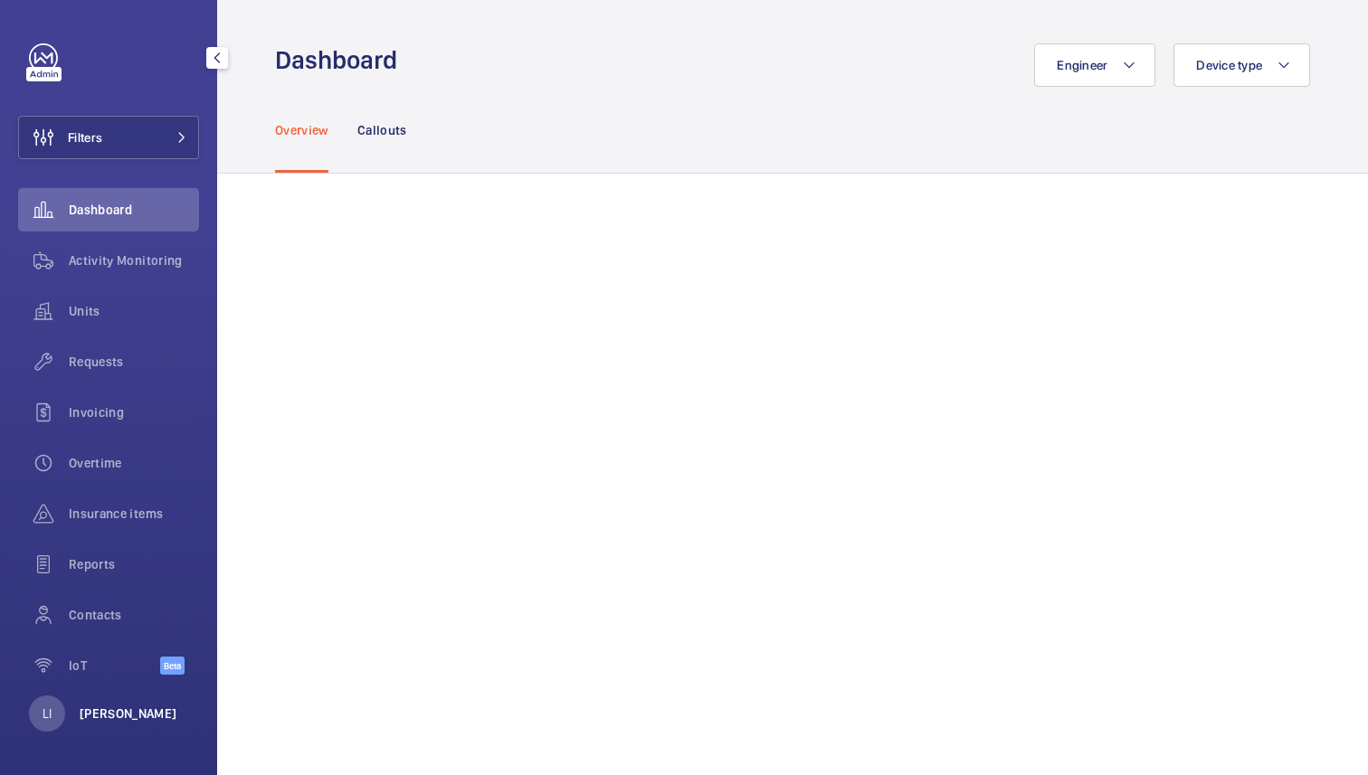
click at [126, 708] on p "[PERSON_NAME]" at bounding box center [129, 714] width 98 height 18
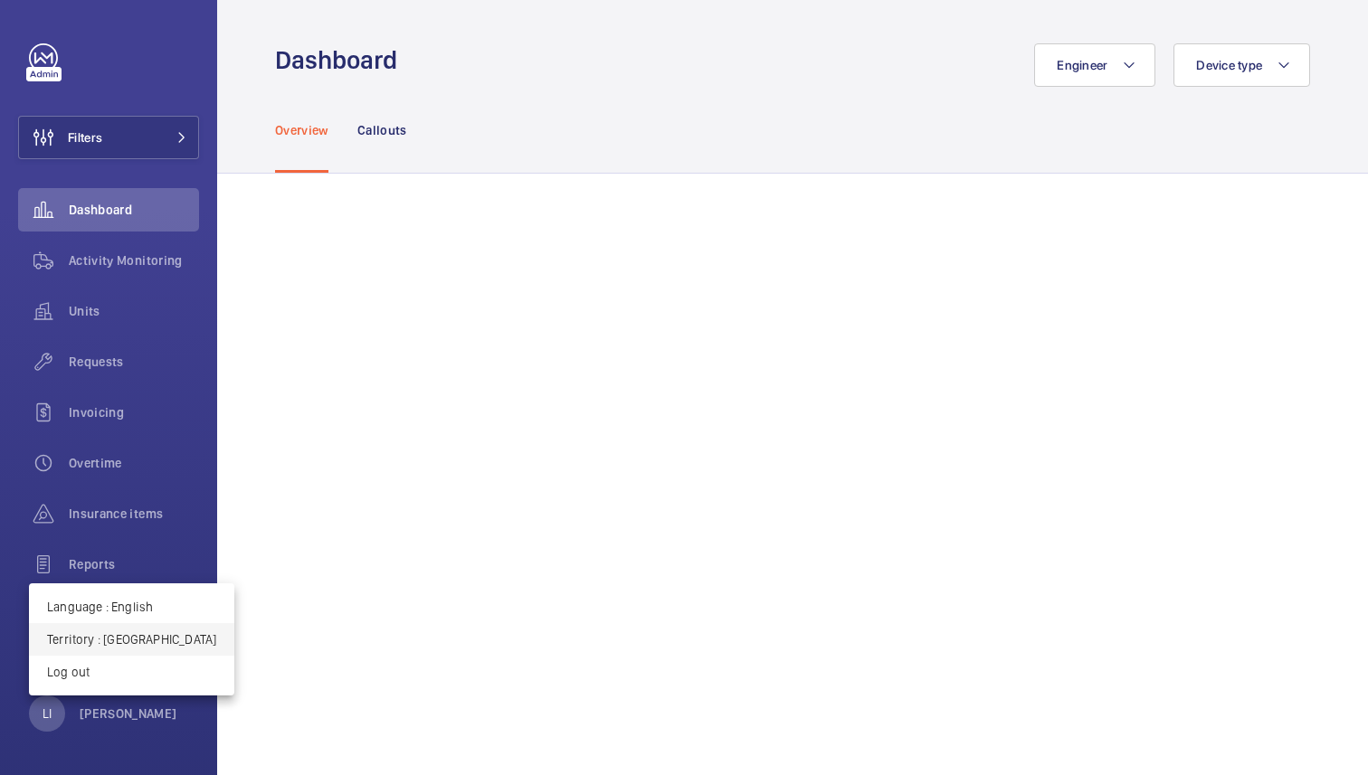
click at [129, 644] on p "Territory : Singapour" at bounding box center [131, 639] width 169 height 18
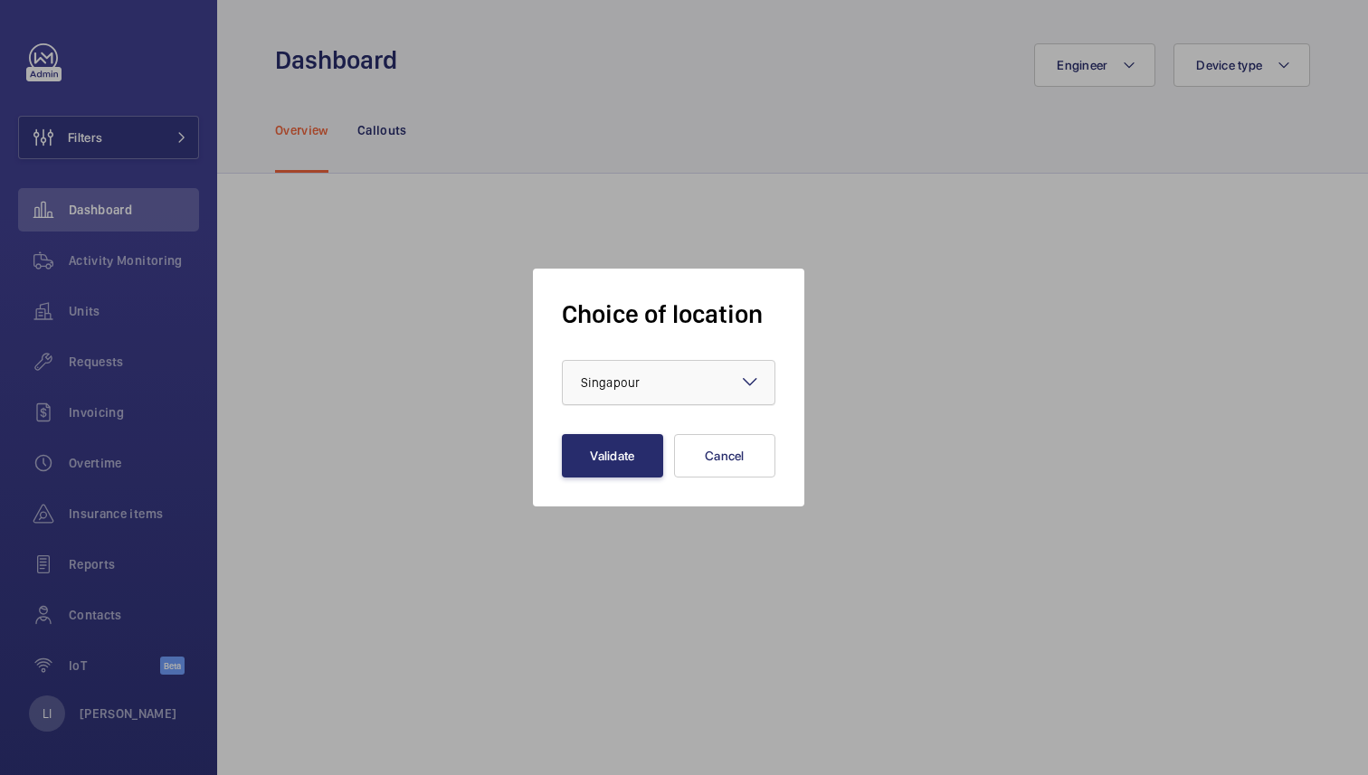
click at [586, 393] on div at bounding box center [669, 382] width 212 height 43
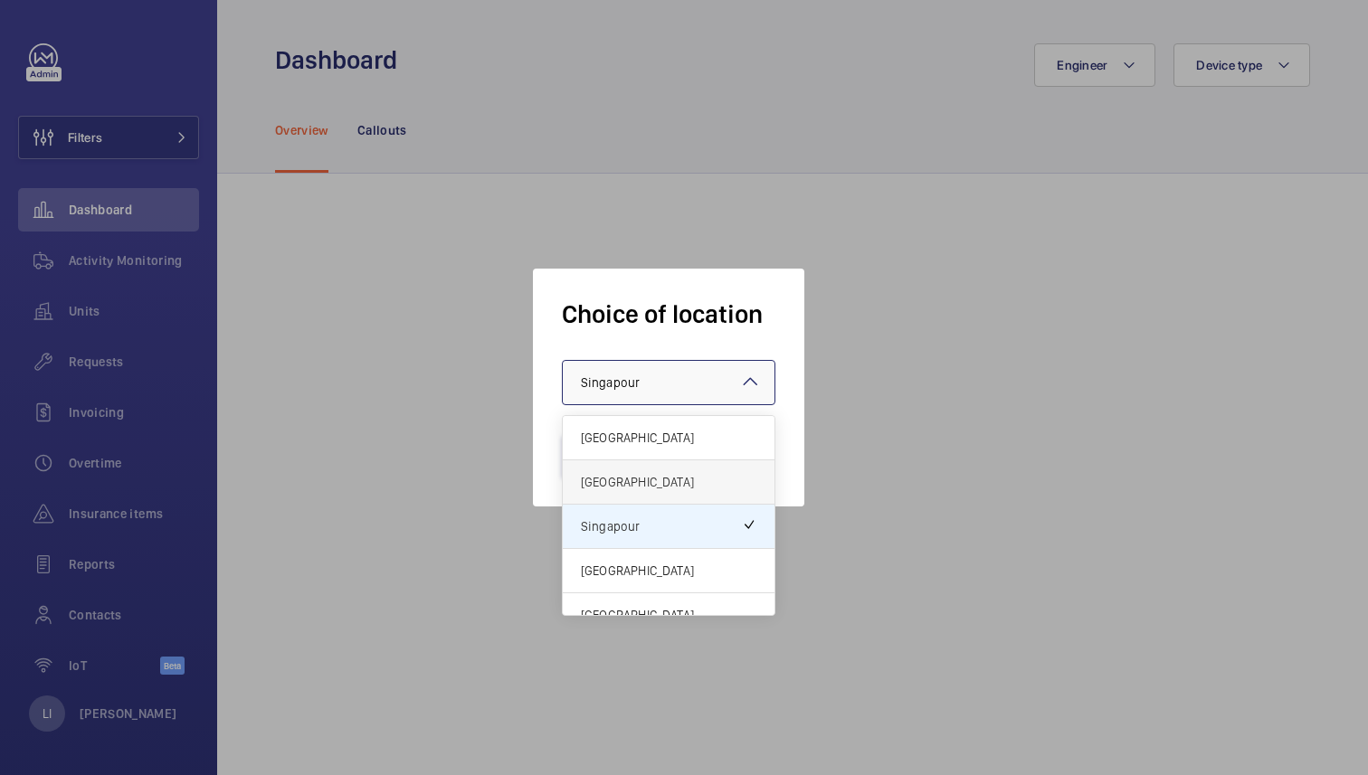
click at [613, 470] on div "[GEOGRAPHIC_DATA]" at bounding box center [669, 482] width 212 height 44
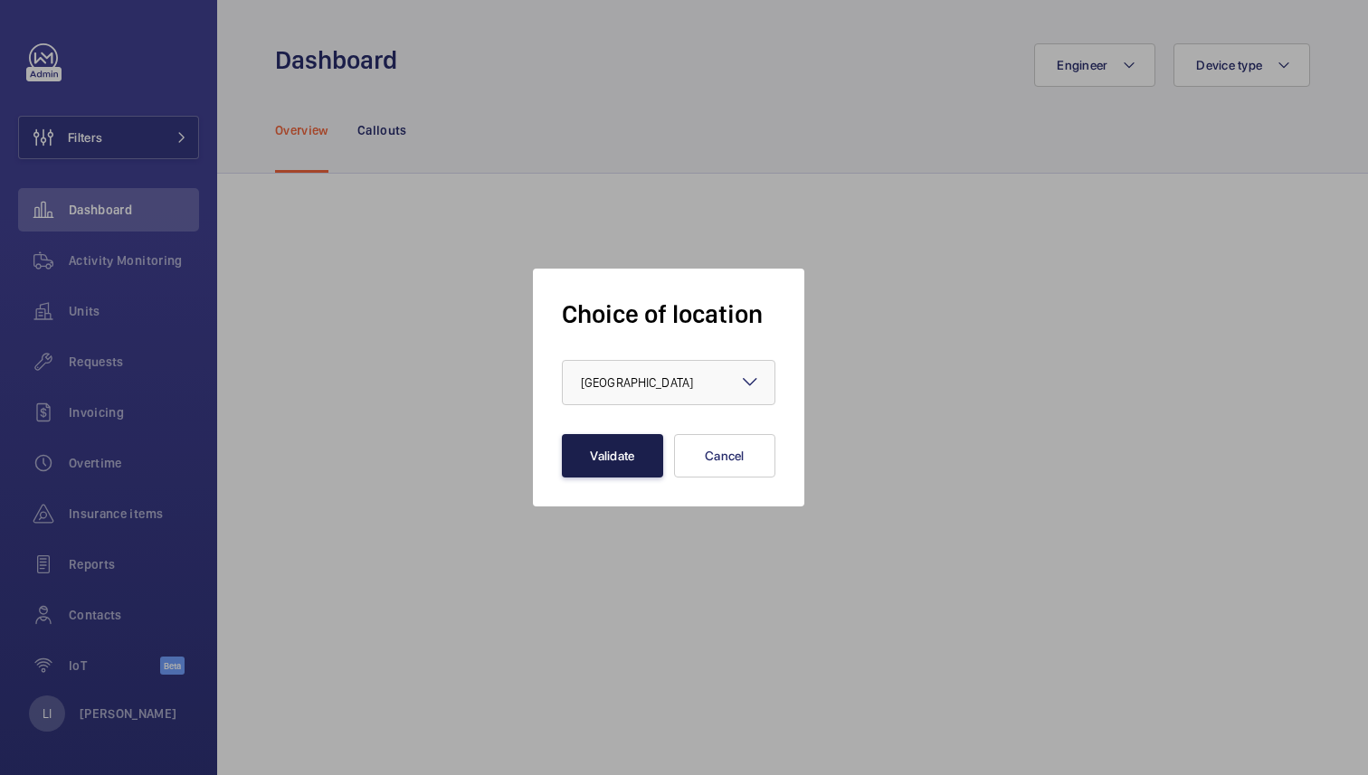
click at [618, 447] on button "Validate" at bounding box center [612, 455] width 101 height 43
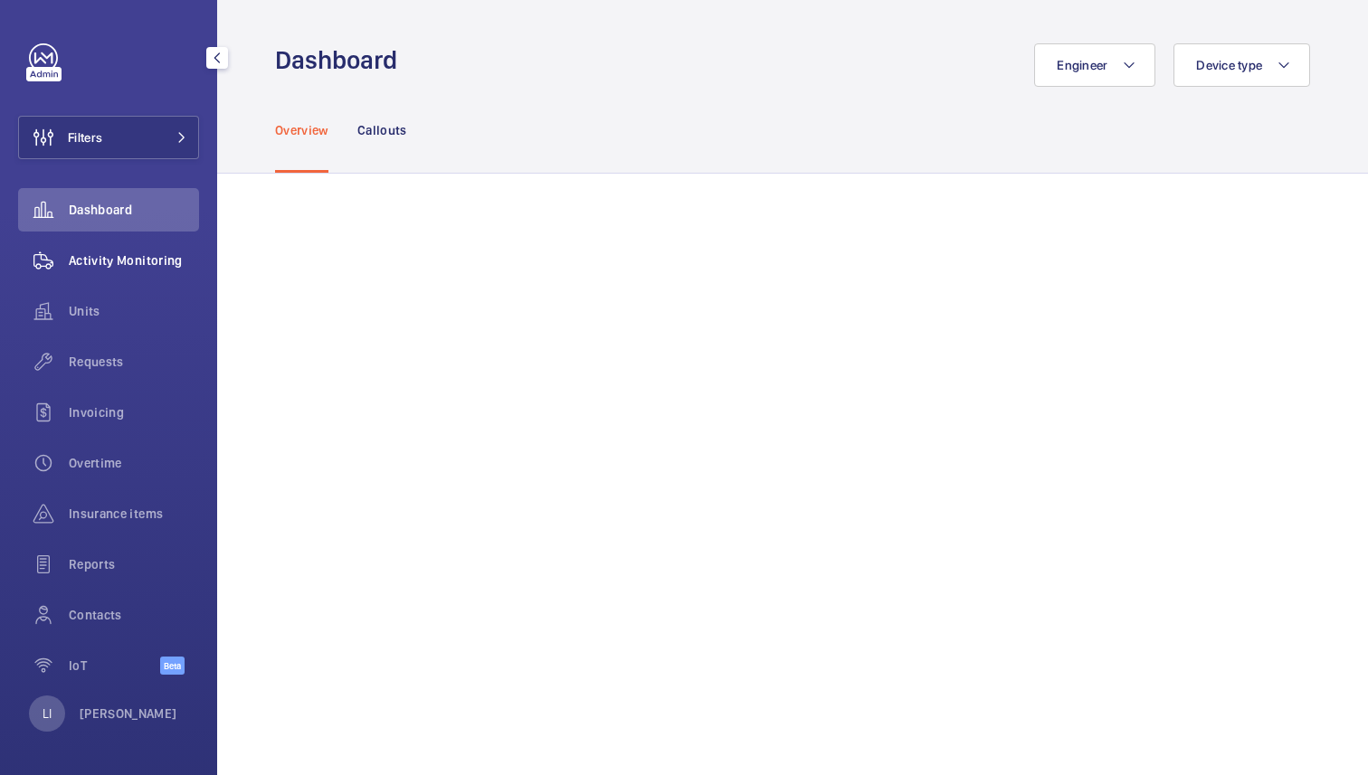
click at [133, 259] on span "Activity Monitoring" at bounding box center [134, 260] width 130 height 18
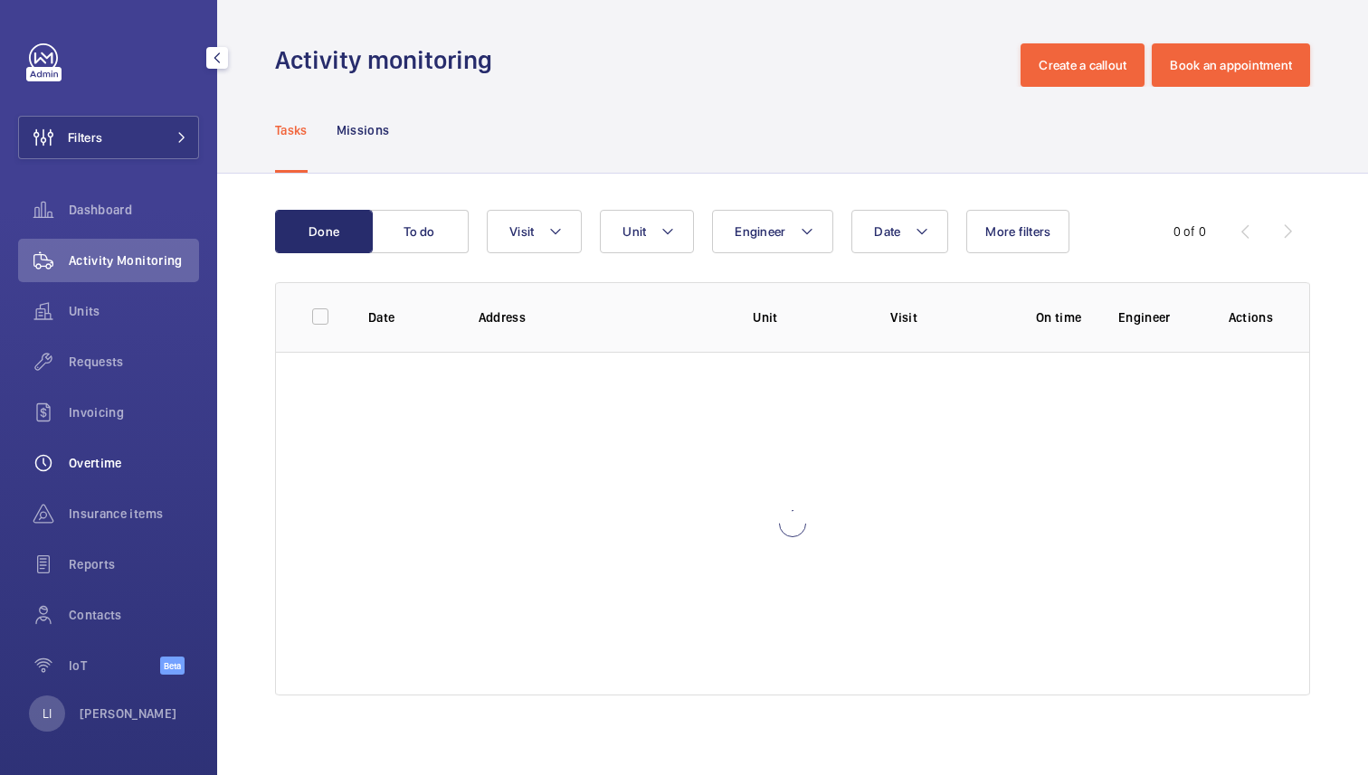
click at [111, 466] on span "Overtime" at bounding box center [134, 463] width 130 height 18
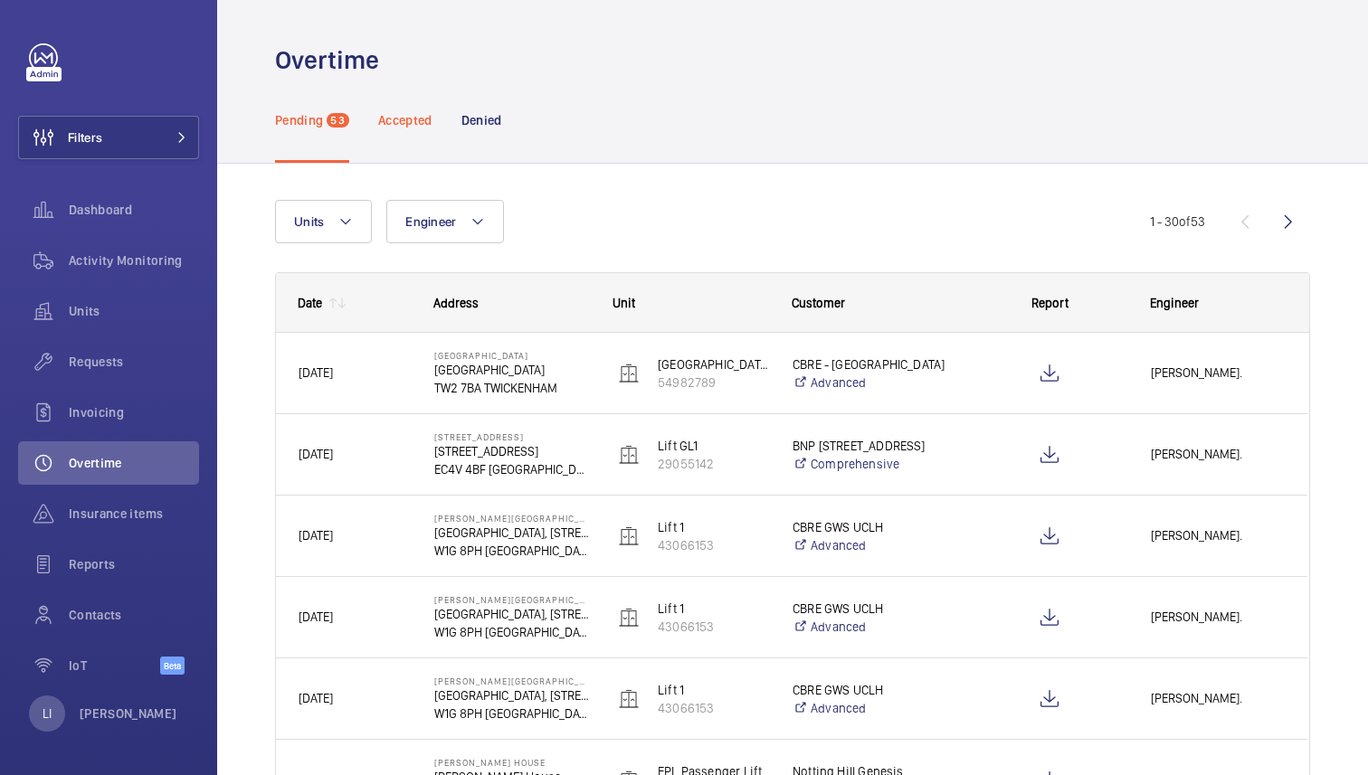
click at [409, 118] on p "Accepted" at bounding box center [405, 120] width 54 height 18
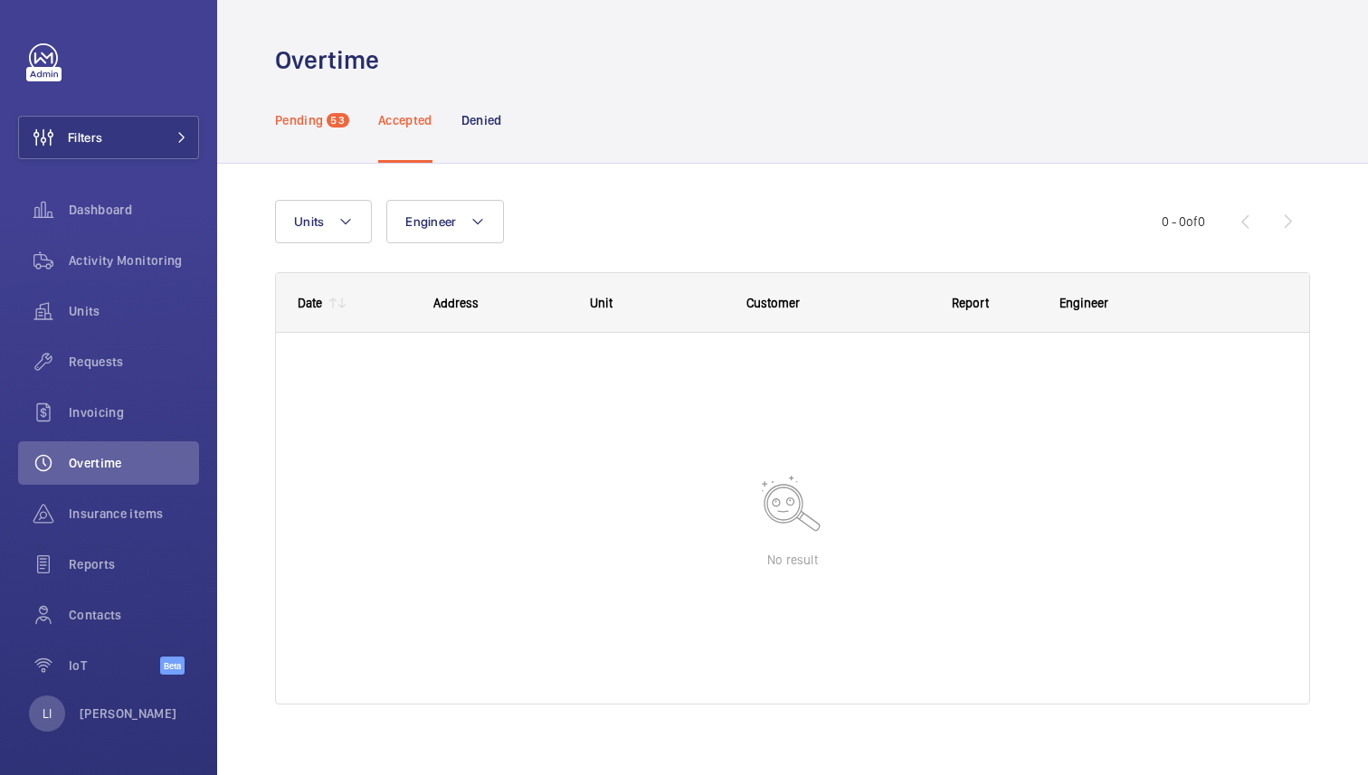
click at [325, 126] on div "Pending 53" at bounding box center [312, 120] width 74 height 86
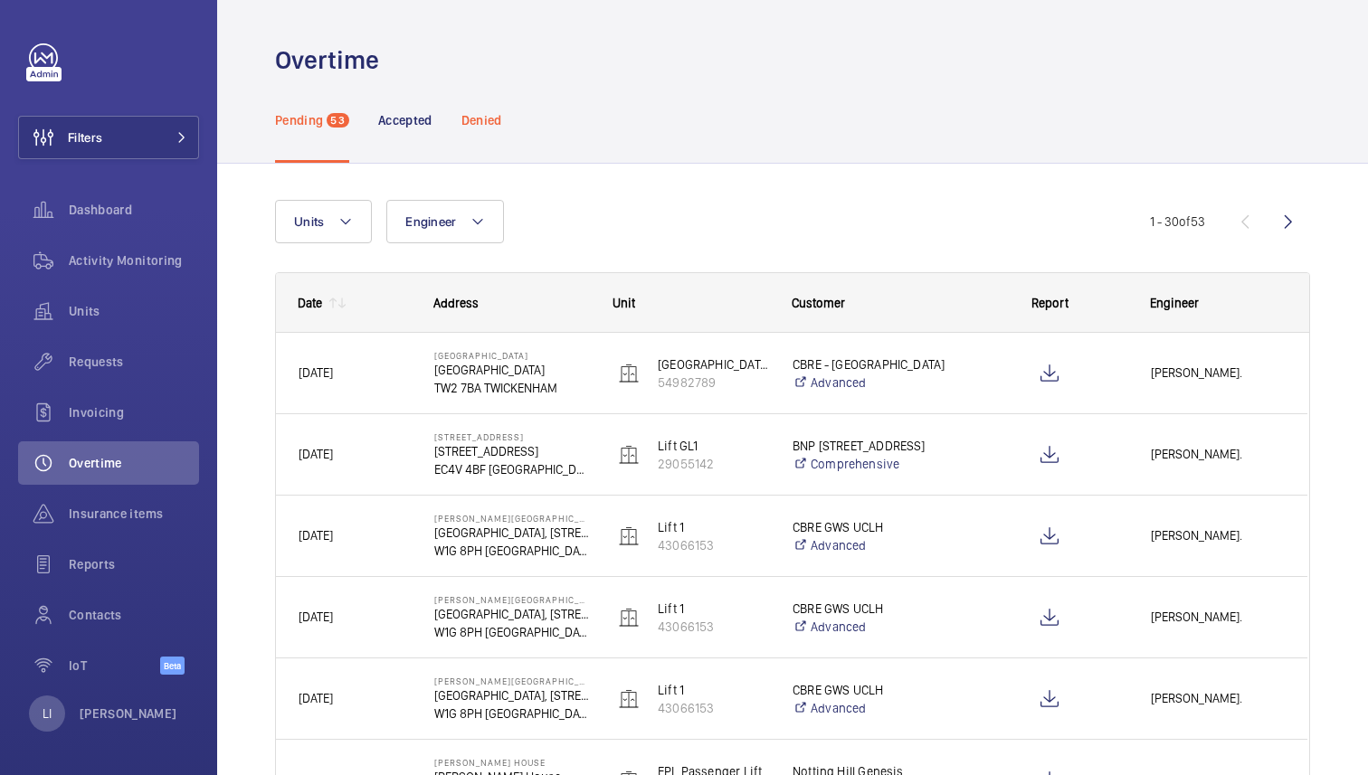
click at [482, 118] on p "Denied" at bounding box center [481, 120] width 41 height 18
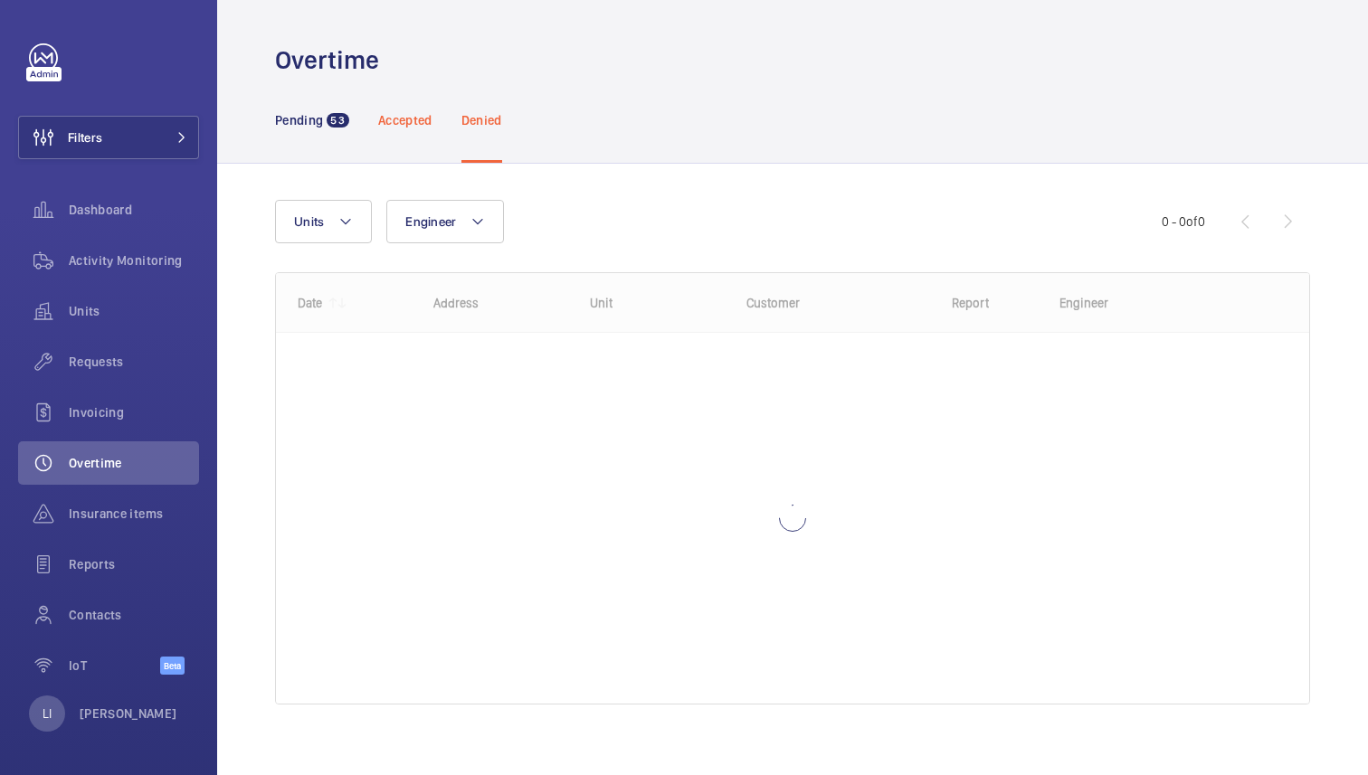
click at [404, 125] on p "Accepted" at bounding box center [405, 120] width 54 height 18
click at [316, 124] on p "Pending" at bounding box center [299, 120] width 48 height 18
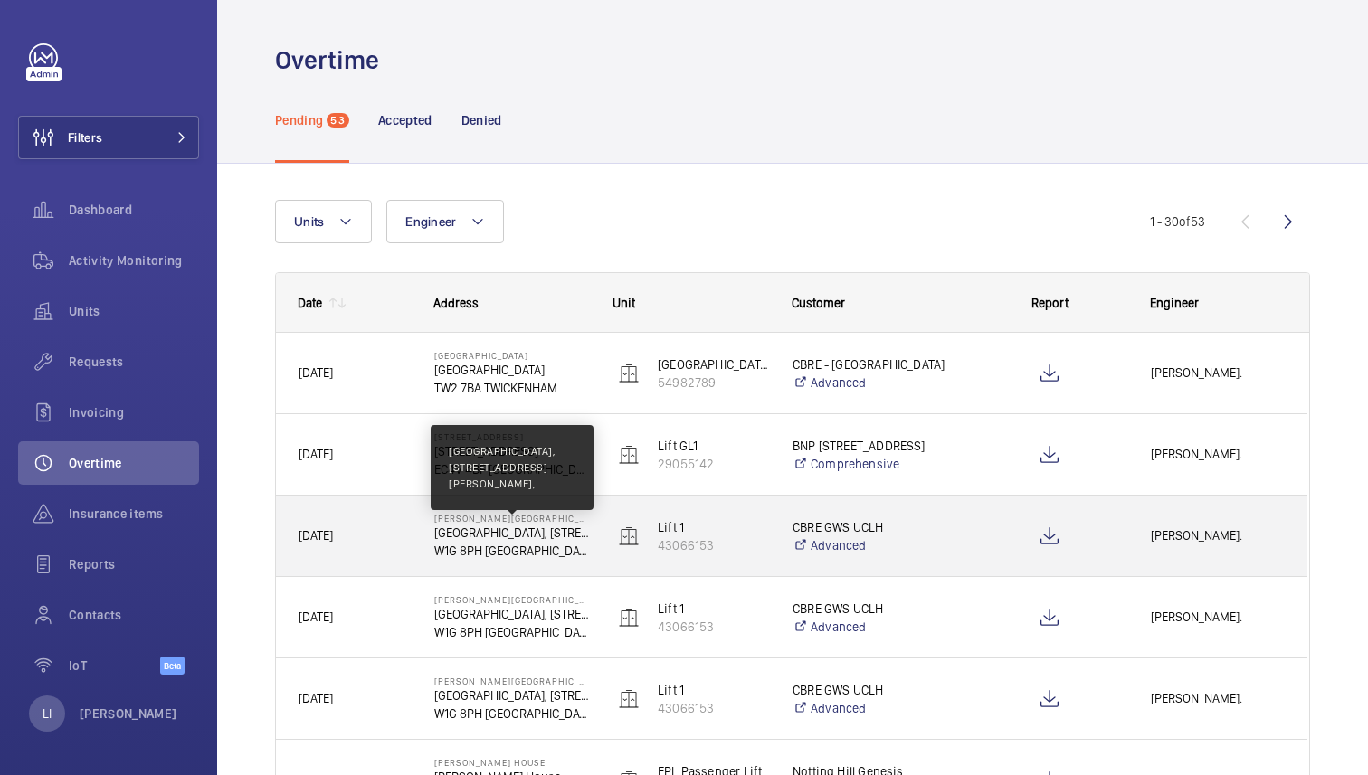
scroll to position [58, 0]
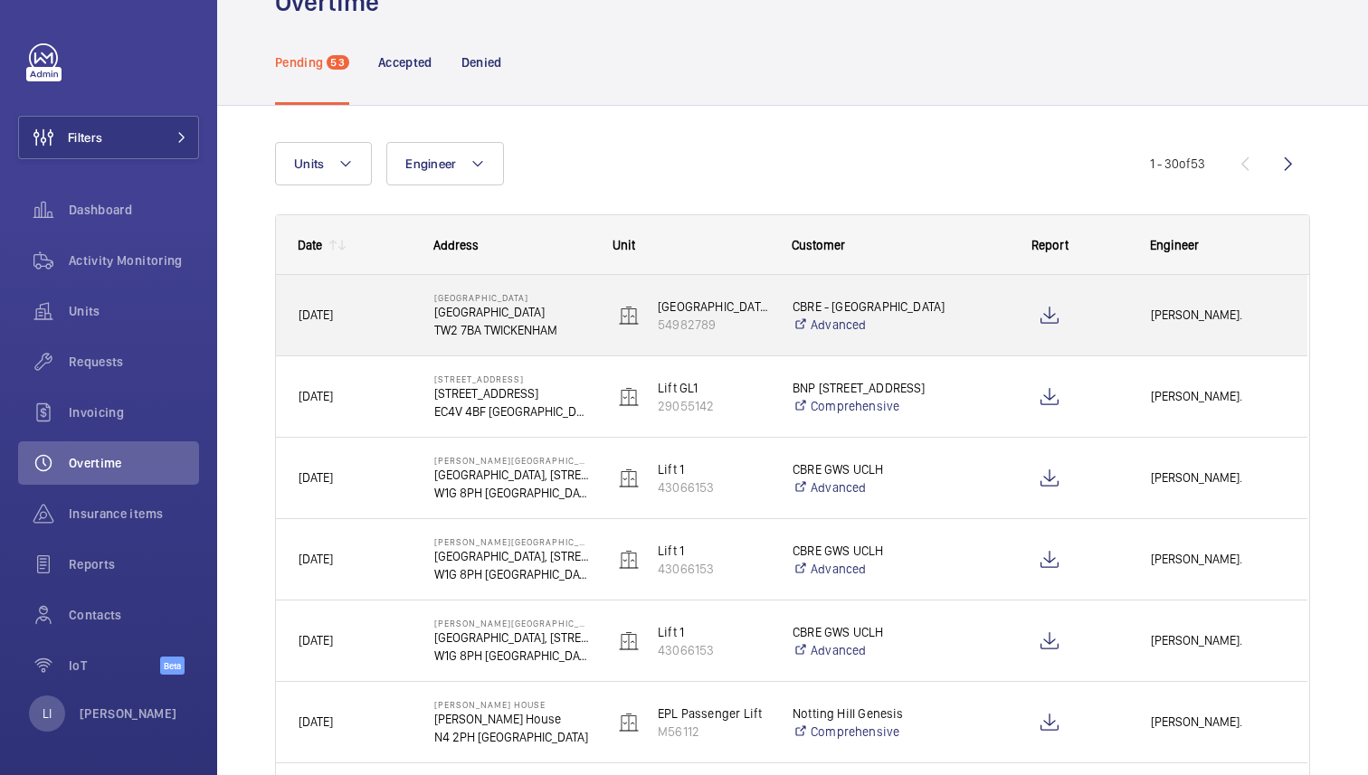
click at [390, 306] on span "[DATE]" at bounding box center [354, 315] width 112 height 21
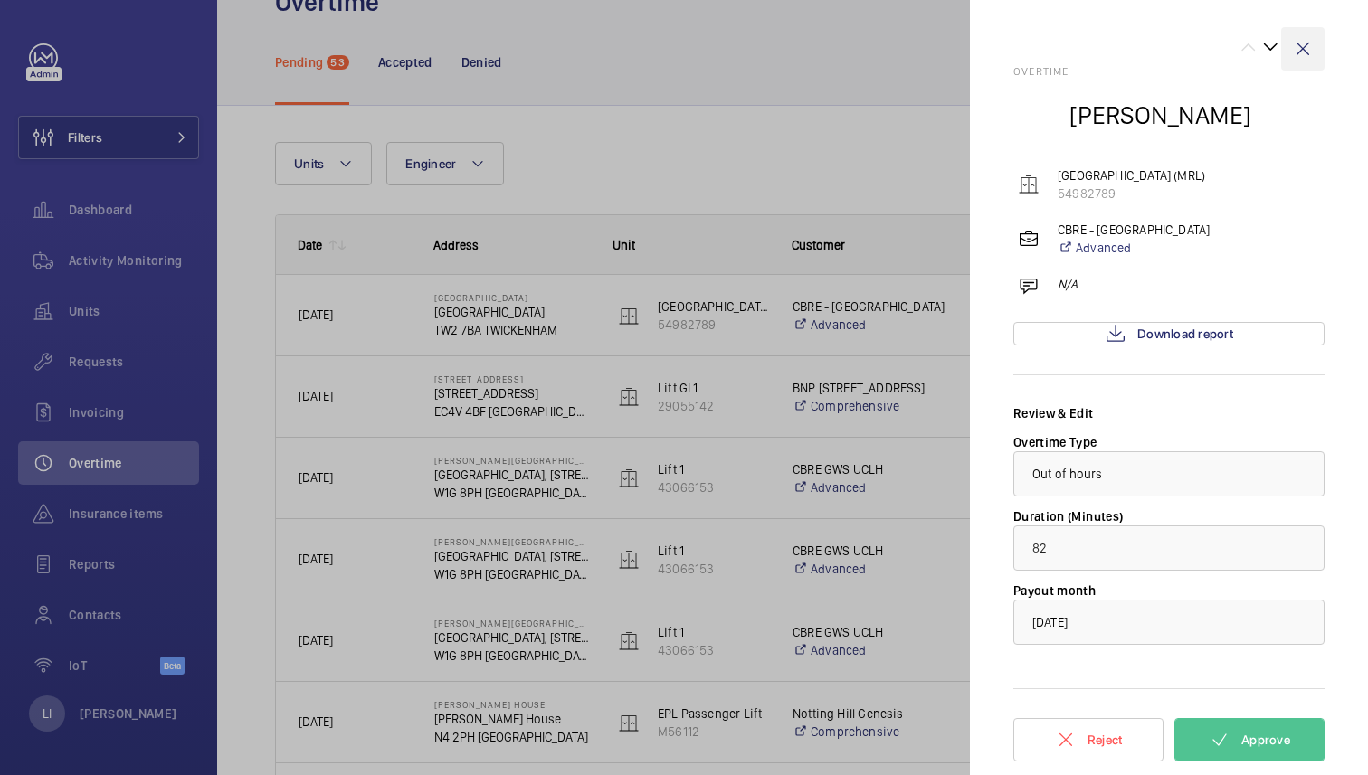
click at [1309, 43] on wm-front-icon-button at bounding box center [1302, 48] width 43 height 43
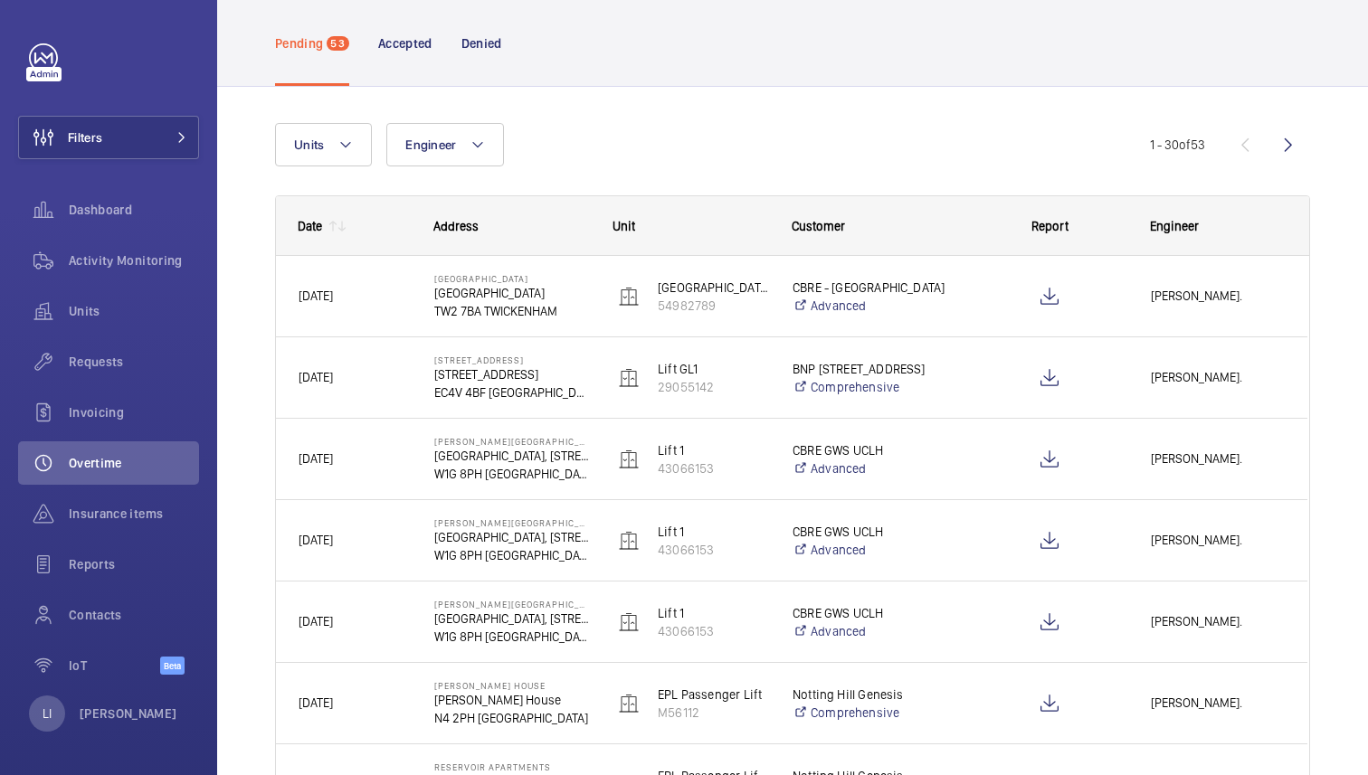
scroll to position [0, 0]
